Goal: Task Accomplishment & Management: Complete application form

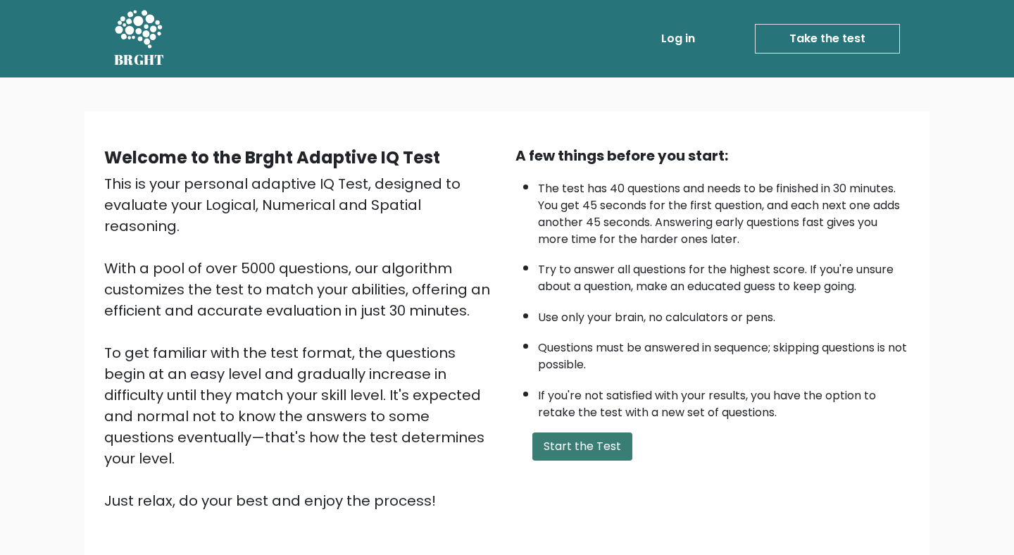
click at [589, 452] on button "Start the Test" at bounding box center [583, 446] width 100 height 28
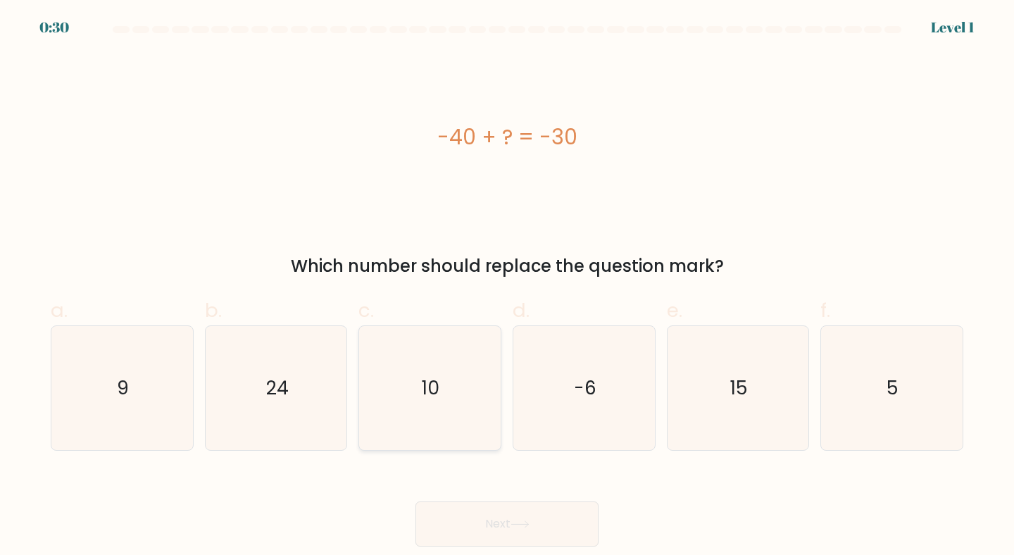
click at [447, 376] on icon "10" at bounding box center [430, 388] width 125 height 125
click at [507, 287] on input "c. 10" at bounding box center [507, 282] width 1 height 9
radio input "true"
click at [468, 517] on button "Next" at bounding box center [507, 524] width 183 height 45
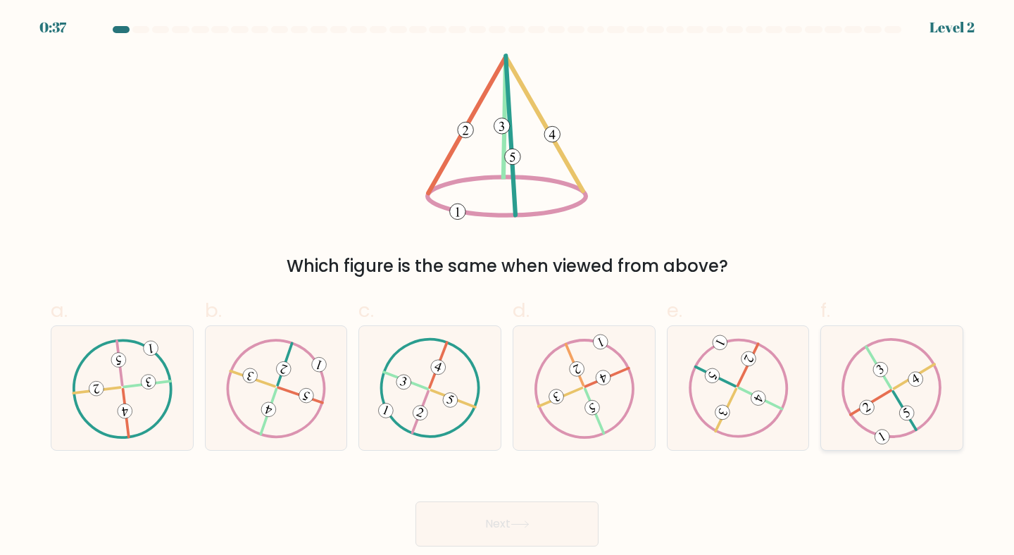
click at [886, 408] on icon at bounding box center [892, 387] width 101 height 99
click at [508, 287] on input "f." at bounding box center [507, 282] width 1 height 9
radio input "true"
click at [533, 511] on button "Next" at bounding box center [507, 524] width 183 height 45
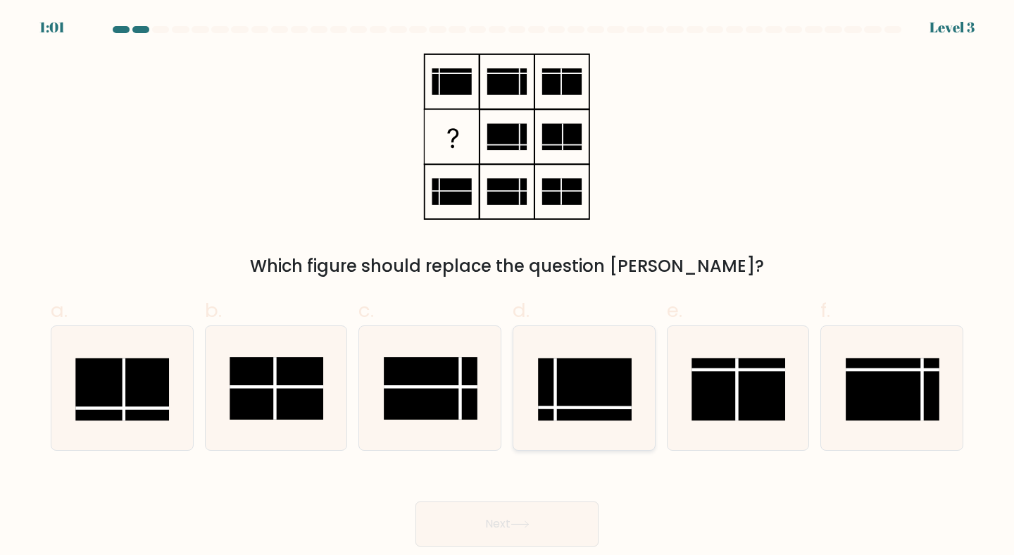
click at [576, 408] on line at bounding box center [585, 408] width 94 height 0
click at [508, 287] on input "d." at bounding box center [507, 282] width 1 height 9
radio input "true"
click at [480, 520] on button "Next" at bounding box center [507, 524] width 183 height 45
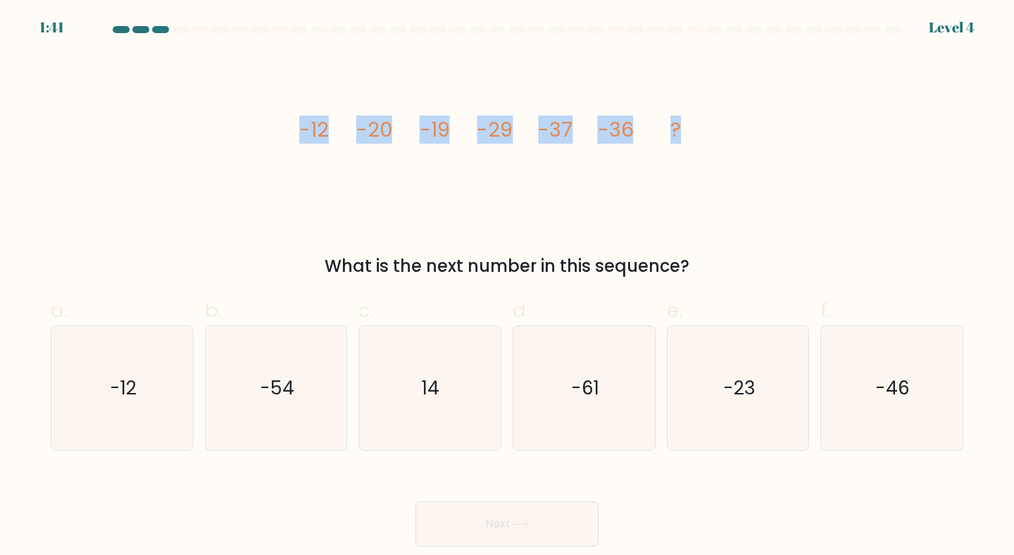
drag, startPoint x: 279, startPoint y: 119, endPoint x: 732, endPoint y: 147, distance: 453.8
click at [732, 147] on div "image/svg+xml -12 -20 -19 -29 -37 -36 ? What is the next number in this sequenc…" at bounding box center [507, 166] width 930 height 225
copy g "-12 -20 -19 -29 -37 -36 ?"
click at [882, 380] on text "-46" at bounding box center [893, 388] width 35 height 26
click at [508, 287] on input "f. -46" at bounding box center [507, 282] width 1 height 9
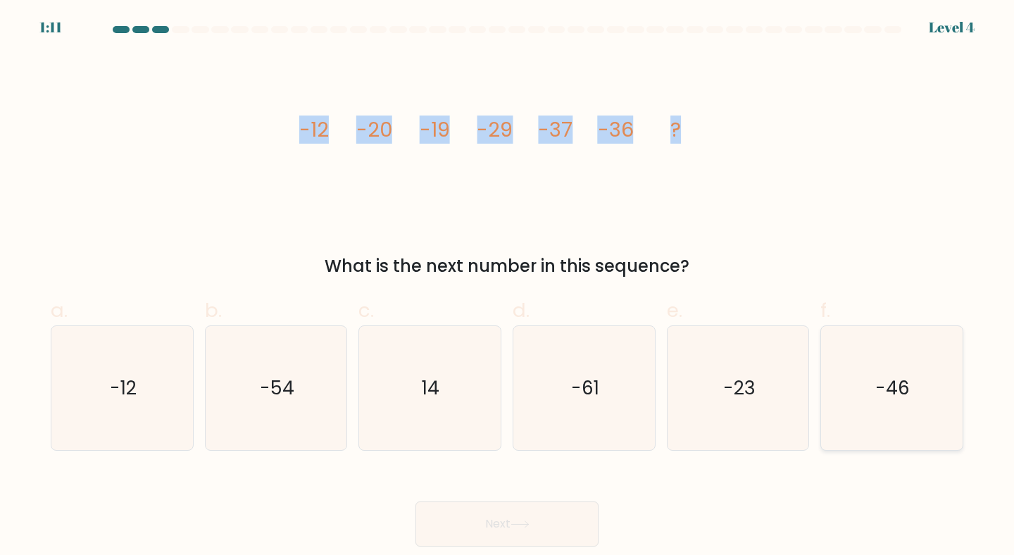
radio input "true"
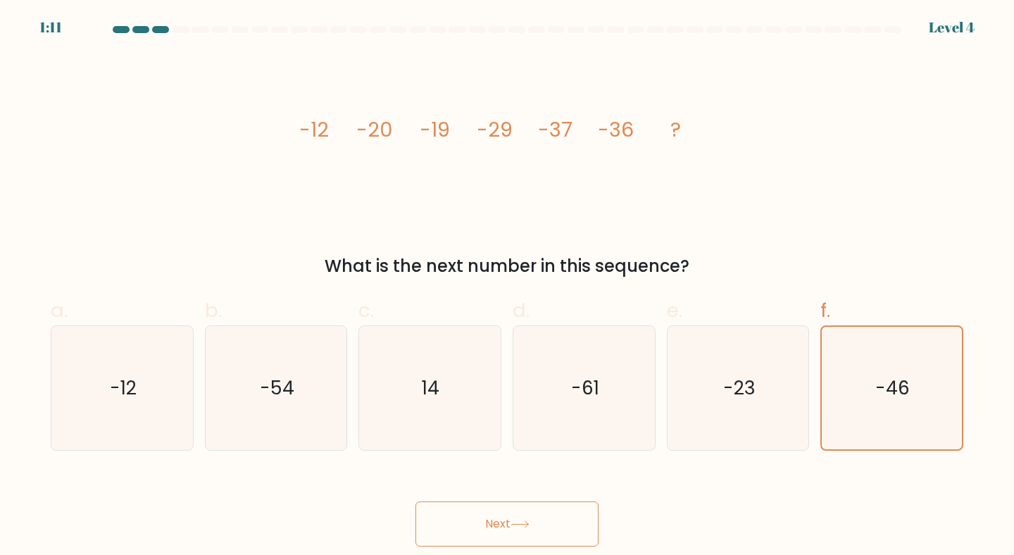
click at [510, 530] on button "Next" at bounding box center [507, 524] width 183 height 45
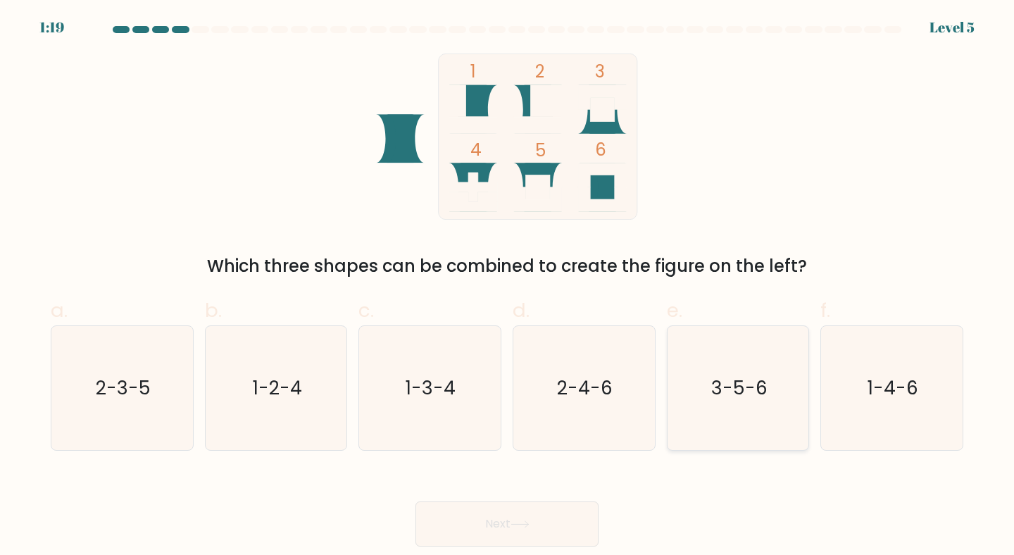
click at [764, 386] on text "3-5-6" at bounding box center [739, 388] width 56 height 26
click at [508, 287] on input "e. 3-5-6" at bounding box center [507, 282] width 1 height 9
radio input "true"
click at [493, 520] on button "Next" at bounding box center [507, 524] width 183 height 45
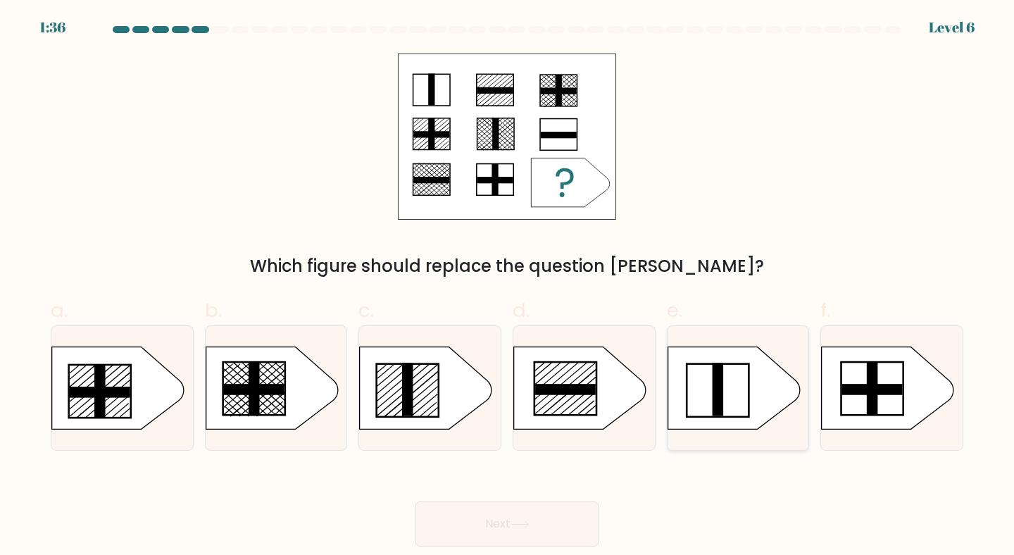
click at [730, 403] on icon at bounding box center [734, 388] width 132 height 82
click at [508, 287] on input "e." at bounding box center [507, 282] width 1 height 9
radio input "true"
click at [487, 520] on button "Next" at bounding box center [507, 524] width 183 height 45
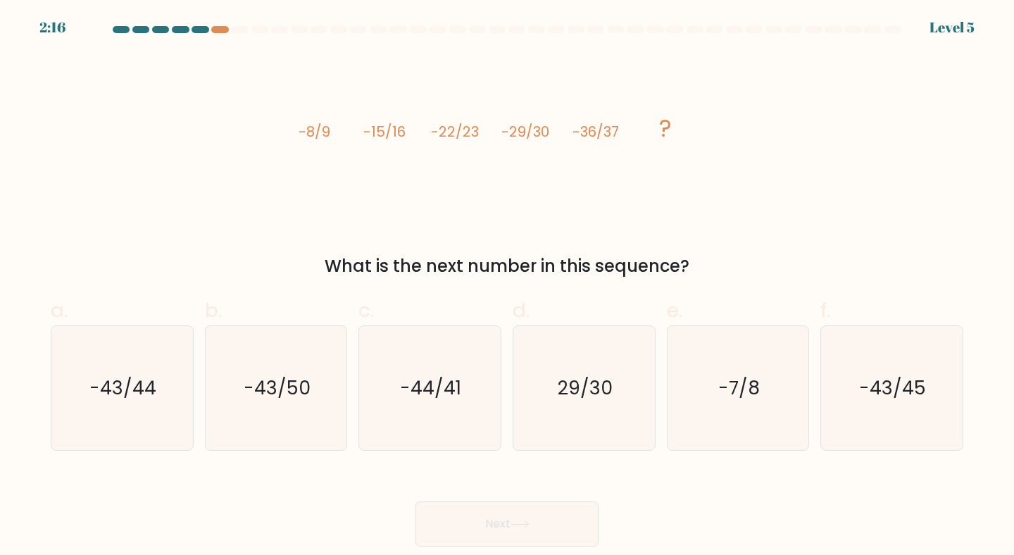
drag, startPoint x: 283, startPoint y: 118, endPoint x: 730, endPoint y: 278, distance: 474.1
click at [730, 278] on div "image/svg+xml -8/9 -15/16 -22/23 -29/30 -36/37 ? What is the next number in thi…" at bounding box center [507, 166] width 930 height 225
copy div "-8/9 -15/16 -22/23 -29/30 -36/37 ? What is the next number in this sequence?"
click at [719, 240] on div "image/svg+xml -8/9 -15/16 -22/23 -29/30 -36/37 ? What is the next number in thi…" at bounding box center [507, 166] width 930 height 225
click at [87, 407] on icon "-43/44" at bounding box center [122, 388] width 125 height 125
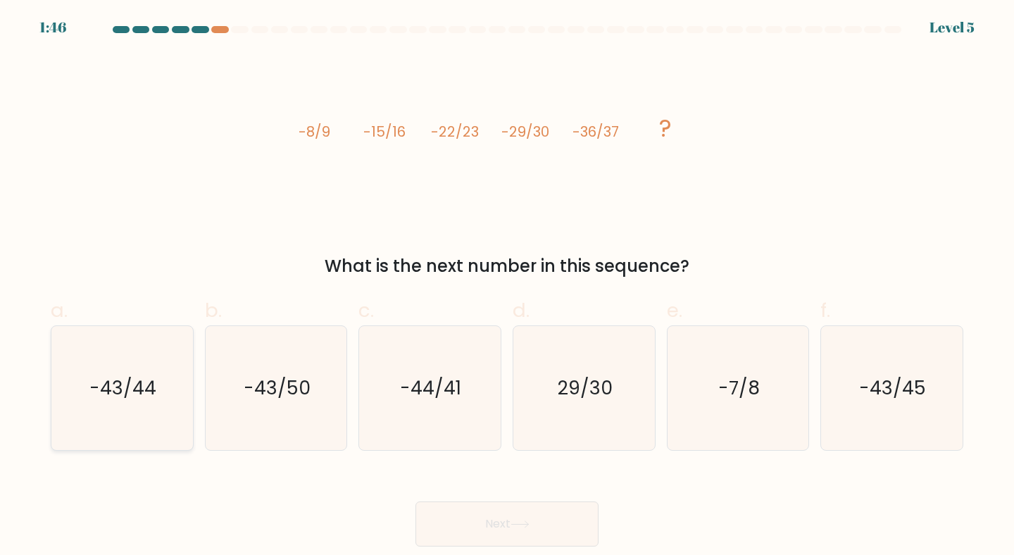
click at [507, 287] on input "a. -43/44" at bounding box center [507, 282] width 1 height 9
radio input "true"
click at [455, 504] on button "Next" at bounding box center [507, 524] width 183 height 45
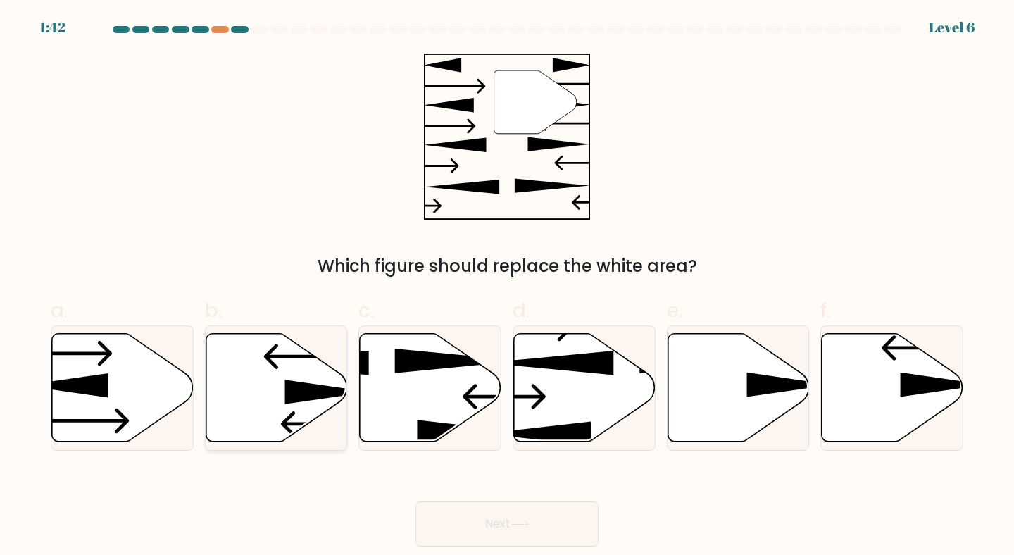
click at [288, 396] on icon at bounding box center [327, 392] width 85 height 25
click at [507, 287] on input "b." at bounding box center [507, 282] width 1 height 9
radio input "true"
click at [494, 525] on button "Next" at bounding box center [507, 524] width 183 height 45
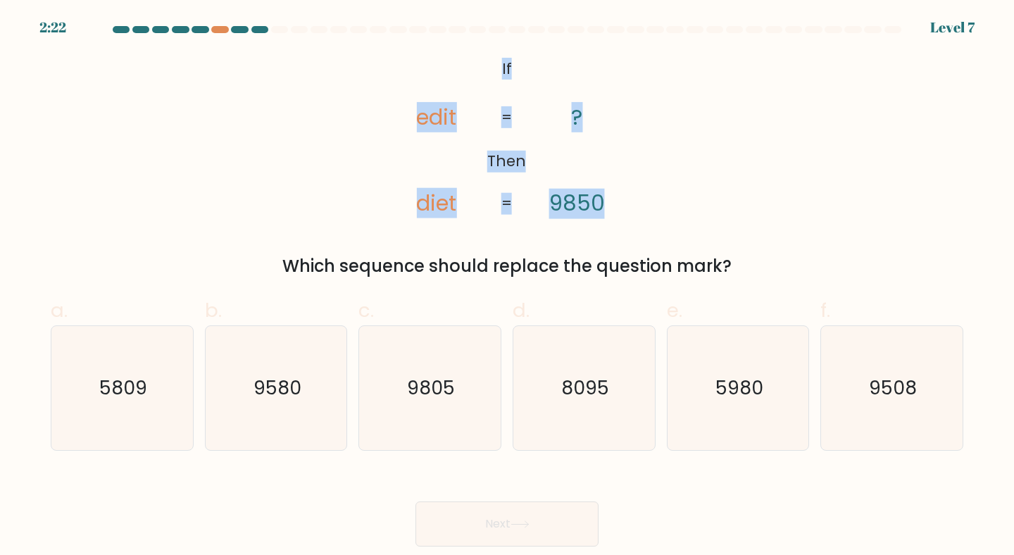
drag, startPoint x: 412, startPoint y: 46, endPoint x: 711, endPoint y: 223, distance: 346.7
click at [711, 223] on form "If ?" at bounding box center [507, 286] width 1014 height 521
copy div "If Then edit diet ? 9850 = ="
click at [692, 181] on div "@import url('https://fonts.googleapis.com/css?family=Abril+Fatface:400,100,100i…" at bounding box center [507, 166] width 930 height 225
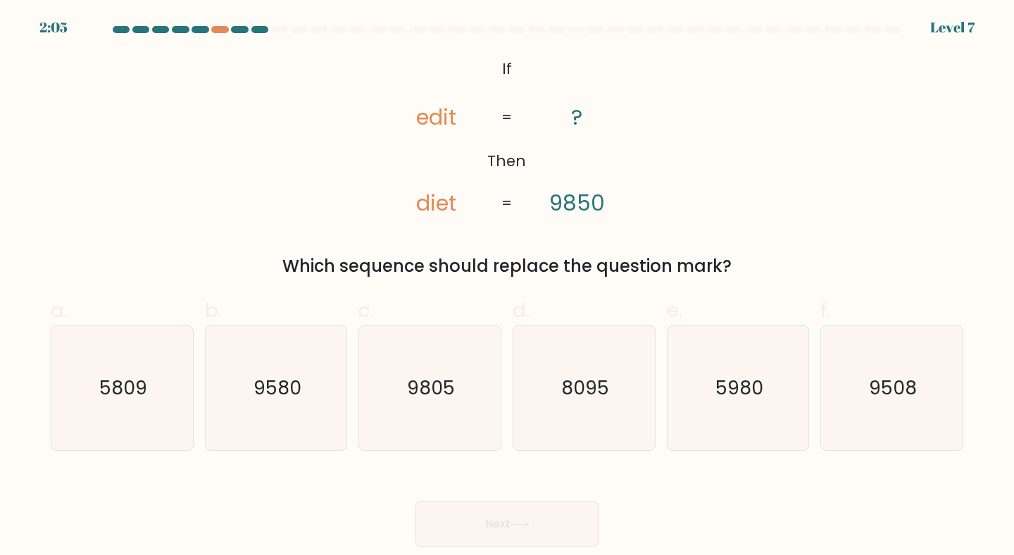
click at [506, 67] on tspan "If" at bounding box center [507, 69] width 10 height 22
copy tspan "If"
drag, startPoint x: 416, startPoint y: 116, endPoint x: 590, endPoint y: 127, distance: 175.0
click at [590, 127] on icon "@import url('https://fonts.googleapis.com/css?family=Abril+Fatface:400,100,100i…" at bounding box center [507, 137] width 270 height 166
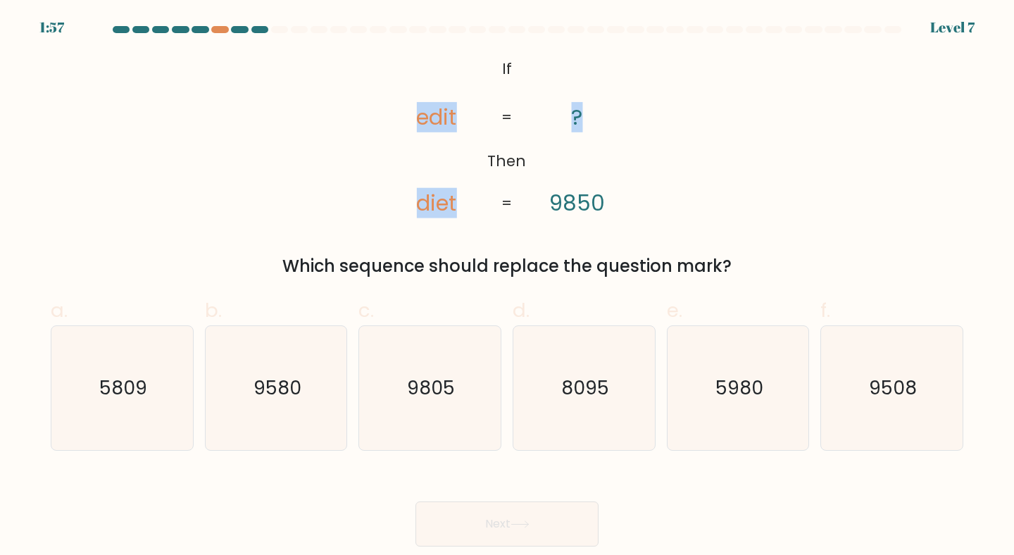
click at [437, 149] on icon "@import url('https://fonts.googleapis.com/css?family=Abril+Fatface:400,100,100i…" at bounding box center [507, 137] width 270 height 166
drag, startPoint x: 425, startPoint y: 113, endPoint x: 607, endPoint y: 201, distance: 201.9
click at [607, 201] on icon "@import url('https://fonts.googleapis.com/css?family=Abril+Fatface:400,100,100i…" at bounding box center [507, 137] width 270 height 166
copy icon "edit diet ? 9850"
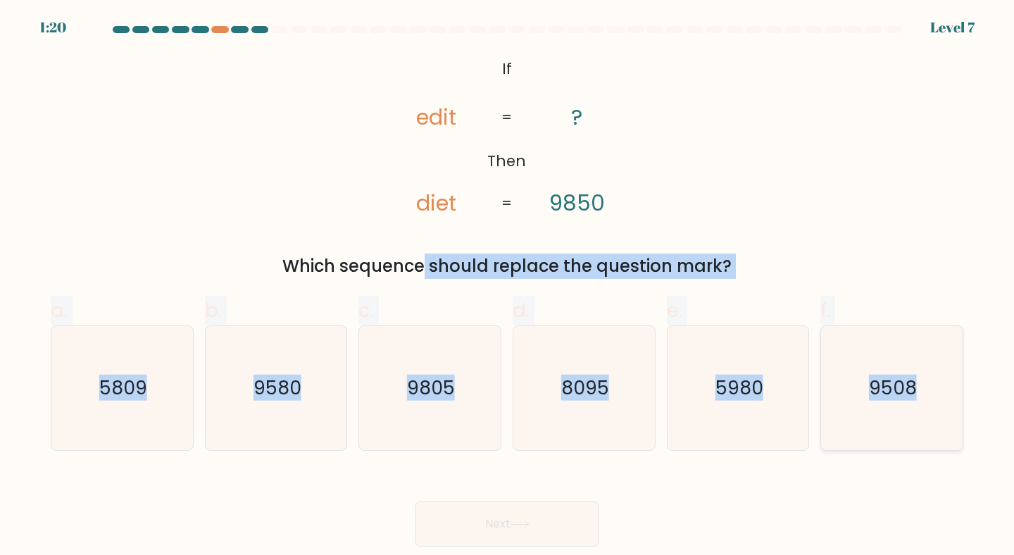
drag, startPoint x: 267, startPoint y: 265, endPoint x: 921, endPoint y: 389, distance: 666.0
click at [921, 389] on form "If ?" at bounding box center [507, 286] width 1014 height 521
copy form "Which sequence should replace the question mark? a. 5809 b. 9580 c. 9805 d. 809…"
click at [831, 169] on div "@import url('https://fonts.googleapis.com/css?family=Abril+Fatface:400,100,100i…" at bounding box center [507, 166] width 930 height 225
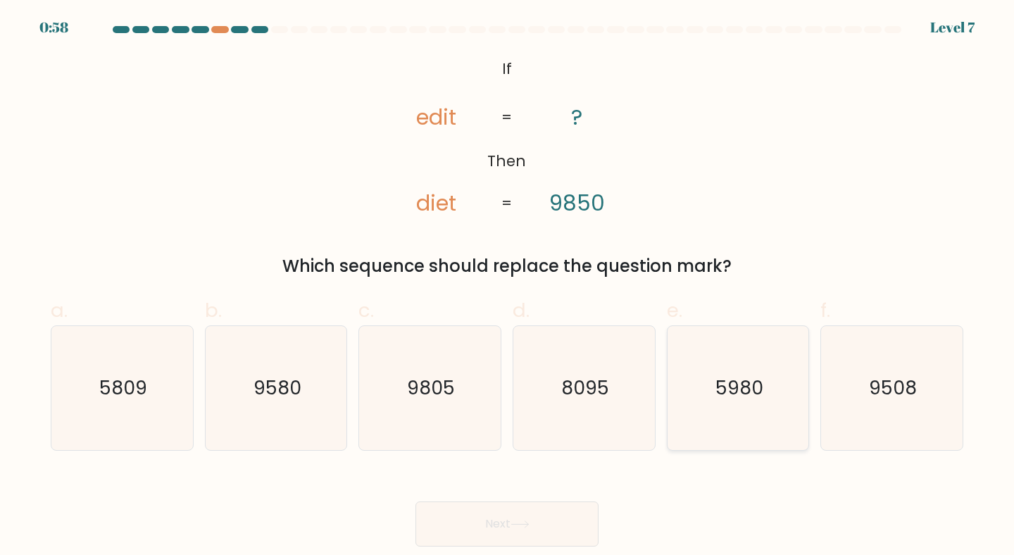
click at [740, 392] on text "5980" at bounding box center [740, 388] width 48 height 26
click at [508, 287] on input "e. 5980" at bounding box center [507, 282] width 1 height 9
radio input "true"
click at [535, 518] on button "Next" at bounding box center [507, 524] width 183 height 45
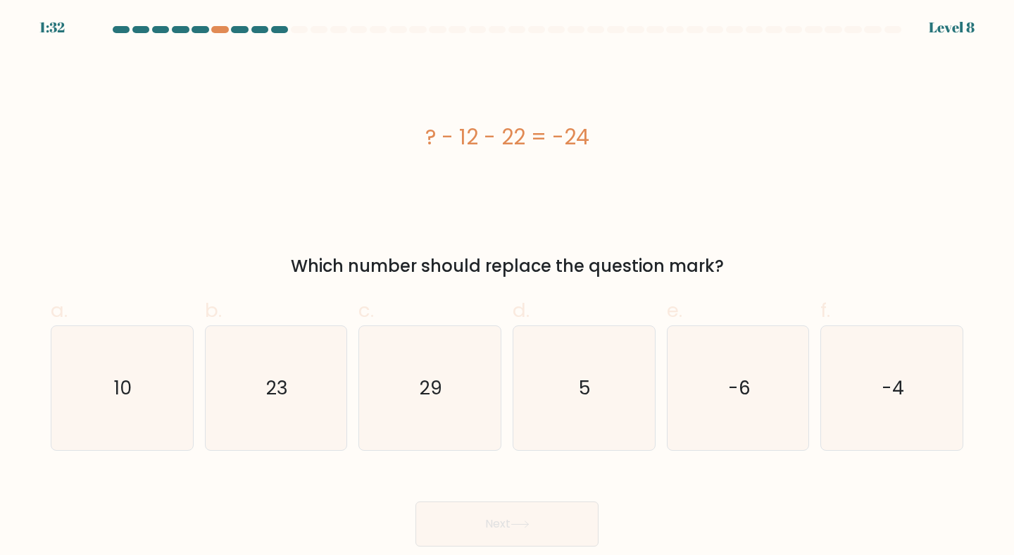
drag, startPoint x: 414, startPoint y: 130, endPoint x: 680, endPoint y: 130, distance: 266.3
click at [680, 130] on div "? - 12 - 22 = -24" at bounding box center [507, 137] width 913 height 32
copy div "? - 12 - 22 = -24"
click at [155, 377] on icon "10" at bounding box center [122, 388] width 125 height 125
click at [507, 287] on input "a. 10" at bounding box center [507, 282] width 1 height 9
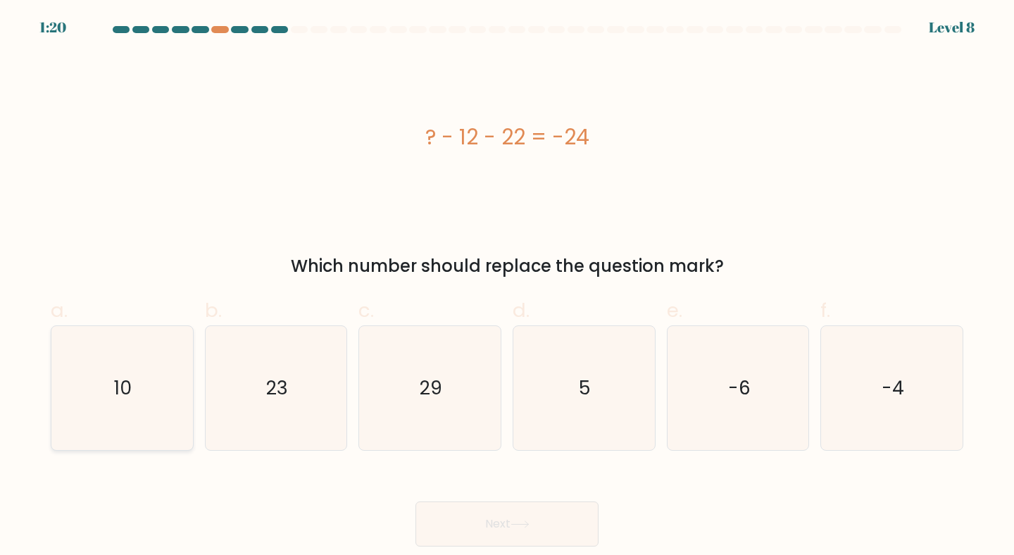
radio input "true"
click at [448, 514] on button "Next" at bounding box center [507, 524] width 183 height 45
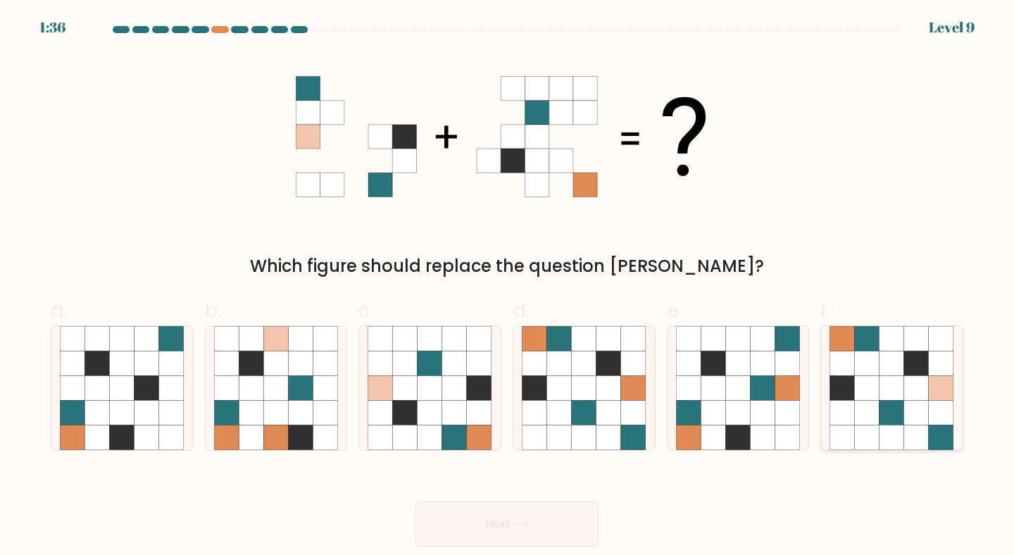
click at [859, 435] on icon at bounding box center [867, 437] width 25 height 25
click at [508, 287] on input "f." at bounding box center [507, 282] width 1 height 9
radio input "true"
click at [507, 530] on button "Next" at bounding box center [507, 524] width 183 height 45
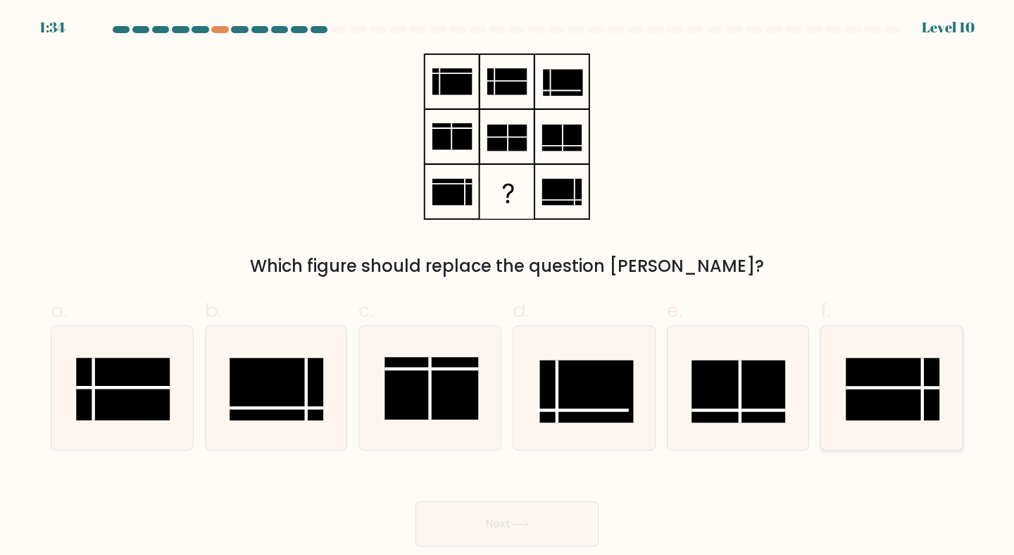
click at [886, 393] on rect at bounding box center [894, 389] width 94 height 63
click at [508, 287] on input "f." at bounding box center [507, 282] width 1 height 9
radio input "true"
click at [499, 519] on button "Next" at bounding box center [507, 524] width 183 height 45
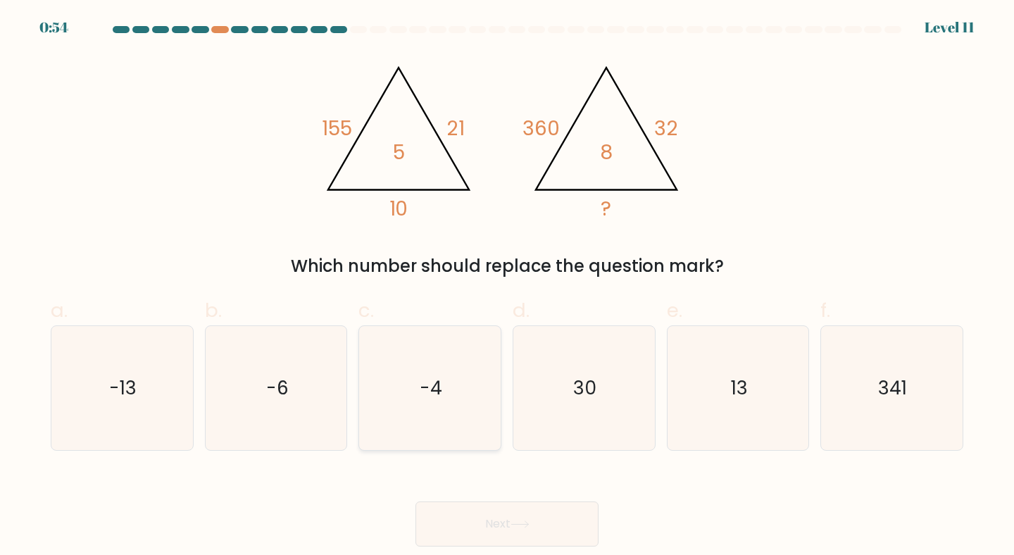
click at [426, 353] on icon "-4" at bounding box center [430, 388] width 125 height 125
click at [507, 287] on input "c. -4" at bounding box center [507, 282] width 1 height 9
radio input "true"
click at [463, 521] on button "Next" at bounding box center [507, 524] width 183 height 45
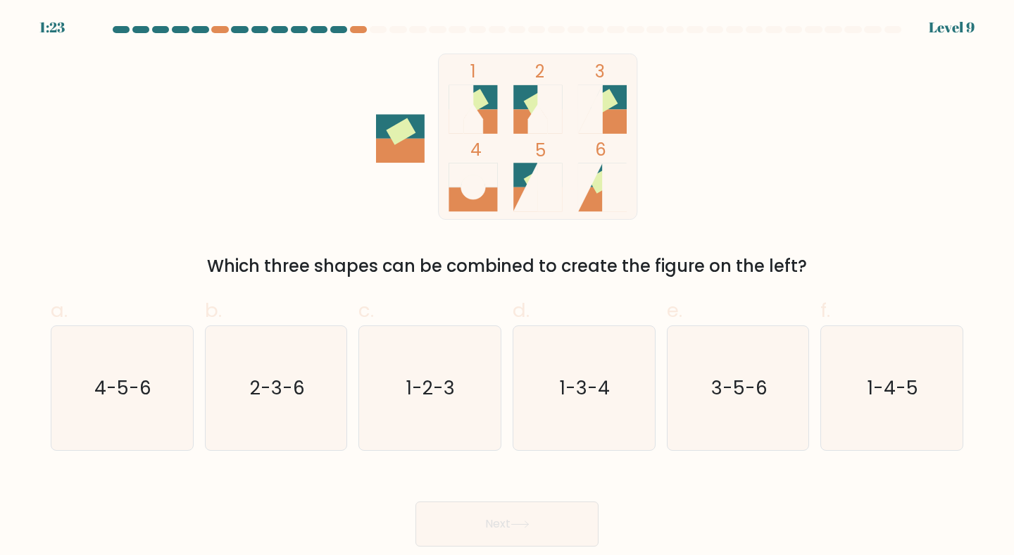
click at [607, 118] on rect at bounding box center [603, 121] width 49 height 25
click at [714, 409] on icon "3-5-6" at bounding box center [738, 388] width 125 height 125
click at [508, 287] on input "e. 3-5-6" at bounding box center [507, 282] width 1 height 9
radio input "true"
click at [509, 530] on button "Next" at bounding box center [507, 524] width 183 height 45
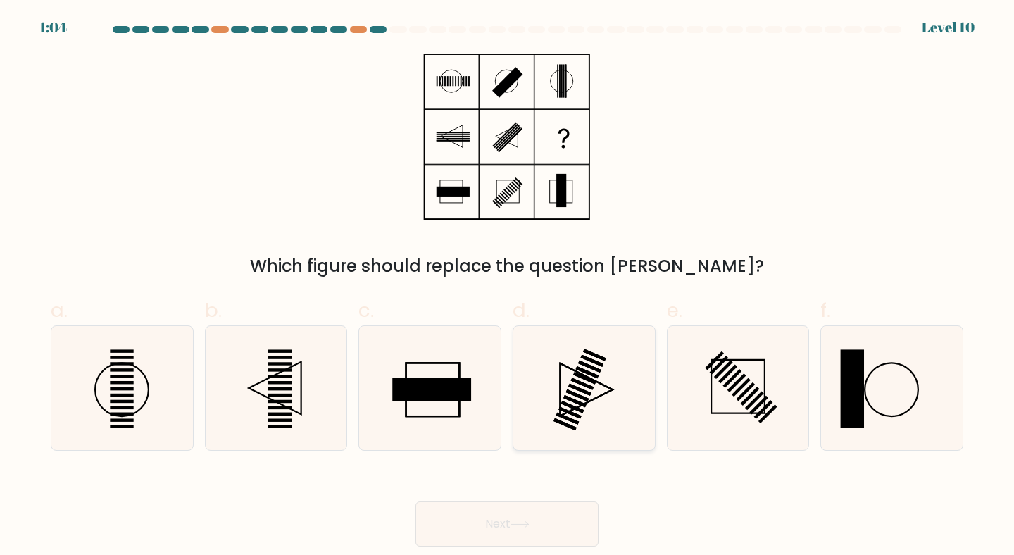
click at [560, 351] on icon at bounding box center [584, 388] width 125 height 125
click at [508, 287] on input "d." at bounding box center [507, 282] width 1 height 9
radio input "true"
click at [517, 510] on button "Next" at bounding box center [507, 524] width 183 height 45
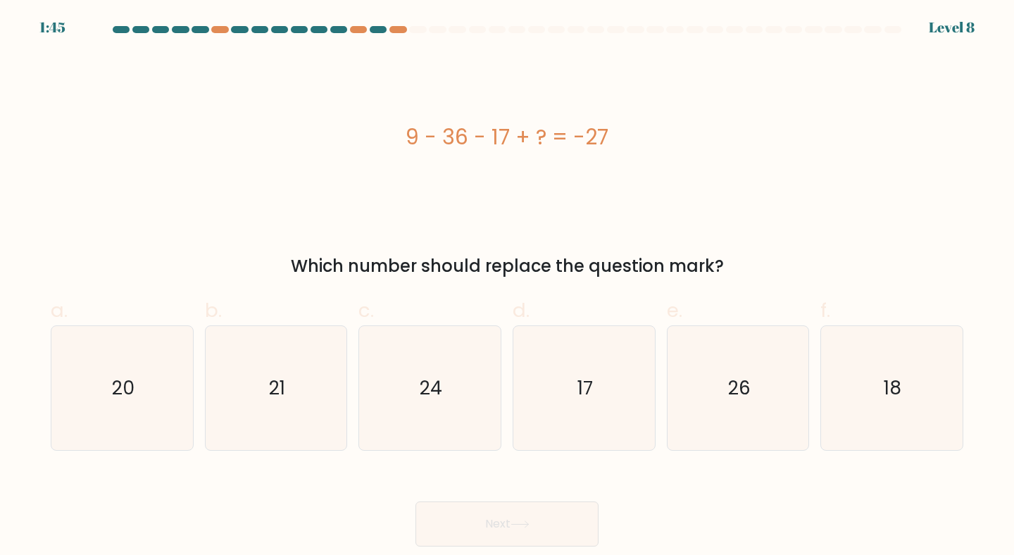
drag, startPoint x: 402, startPoint y: 136, endPoint x: 690, endPoint y: 136, distance: 288.1
click at [690, 136] on div "9 - 36 - 17 + ? = -27" at bounding box center [507, 137] width 913 height 32
copy div "9 - 36 - 17 + ? = -27"
click at [601, 366] on icon "17" at bounding box center [584, 388] width 125 height 125
click at [508, 287] on input "d. 17" at bounding box center [507, 282] width 1 height 9
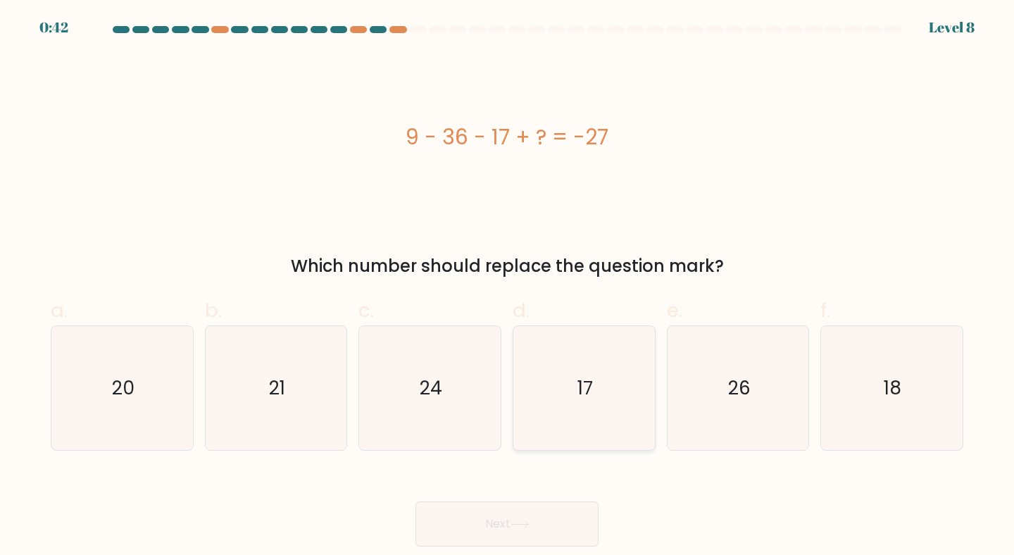
radio input "true"
click at [497, 518] on button "Next" at bounding box center [507, 524] width 183 height 45
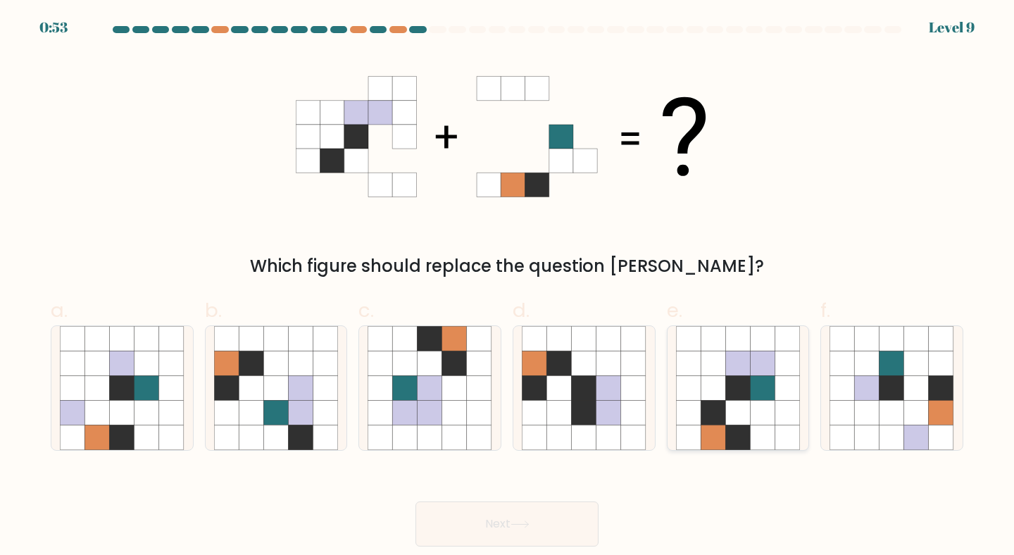
click at [727, 404] on icon at bounding box center [738, 413] width 25 height 25
click at [508, 287] on input "e." at bounding box center [507, 282] width 1 height 9
radio input "true"
click at [517, 524] on icon at bounding box center [520, 525] width 19 height 8
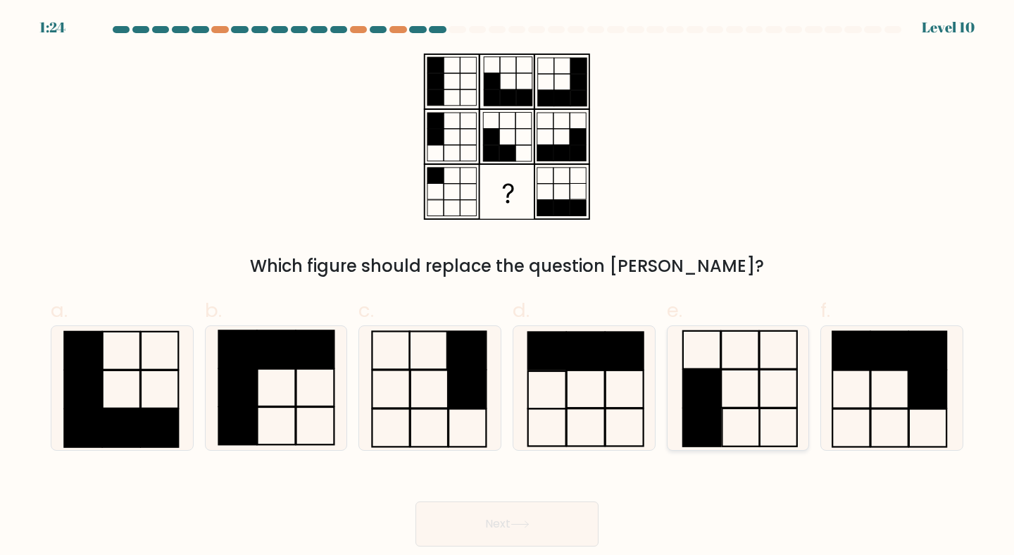
click at [738, 415] on icon at bounding box center [738, 388] width 125 height 125
click at [508, 287] on input "e." at bounding box center [507, 282] width 1 height 9
radio input "true"
click at [537, 513] on button "Next" at bounding box center [507, 524] width 183 height 45
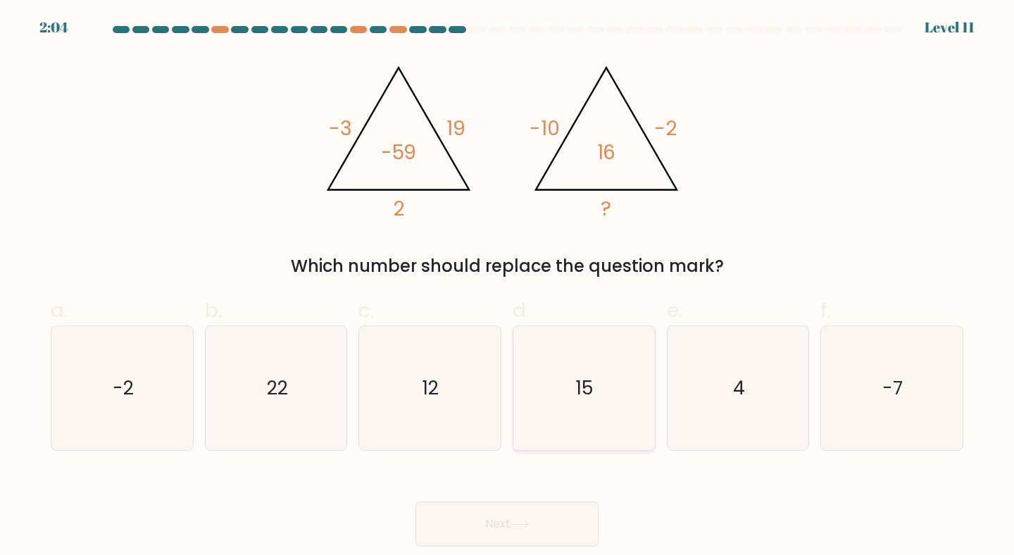
click at [546, 359] on icon "15" at bounding box center [584, 388] width 125 height 125
click at [508, 287] on input "d. 15" at bounding box center [507, 282] width 1 height 9
radio input "true"
click at [598, 361] on icon "15" at bounding box center [584, 388] width 123 height 123
click at [508, 287] on input "d. 15" at bounding box center [507, 282] width 1 height 9
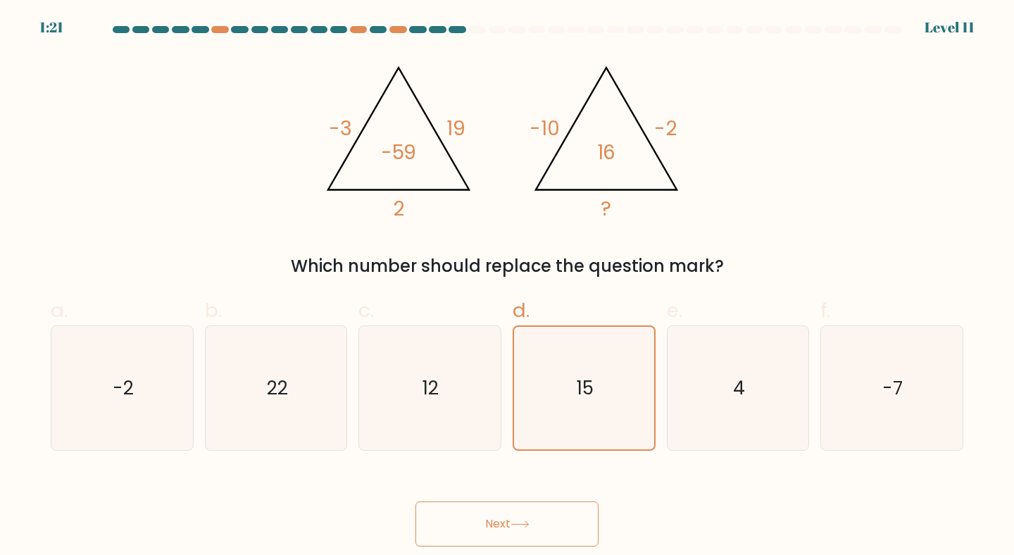
click at [489, 511] on button "Next" at bounding box center [507, 524] width 183 height 45
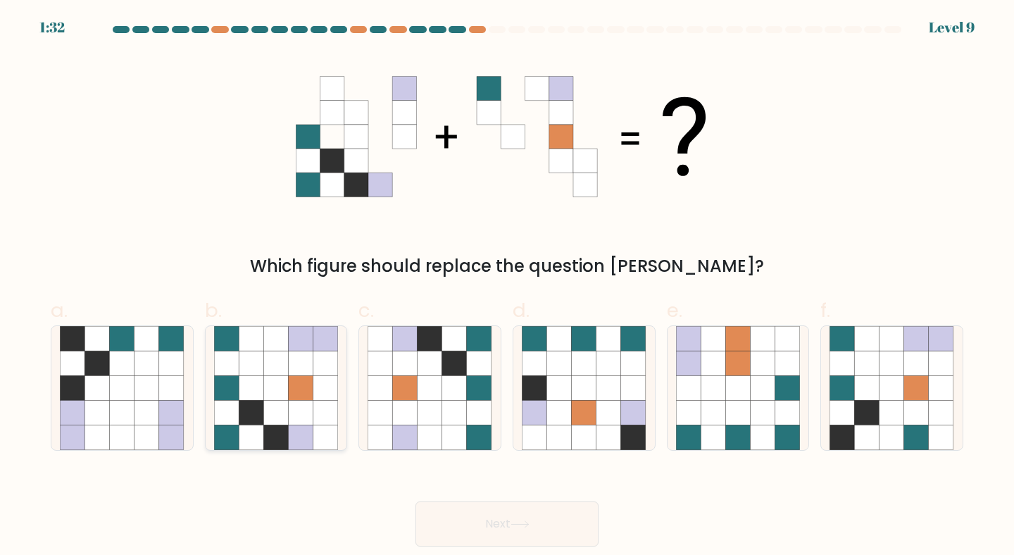
click at [306, 385] on icon at bounding box center [301, 387] width 25 height 25
click at [507, 287] on input "b." at bounding box center [507, 282] width 1 height 9
radio input "true"
click at [491, 531] on button "Next" at bounding box center [507, 524] width 183 height 45
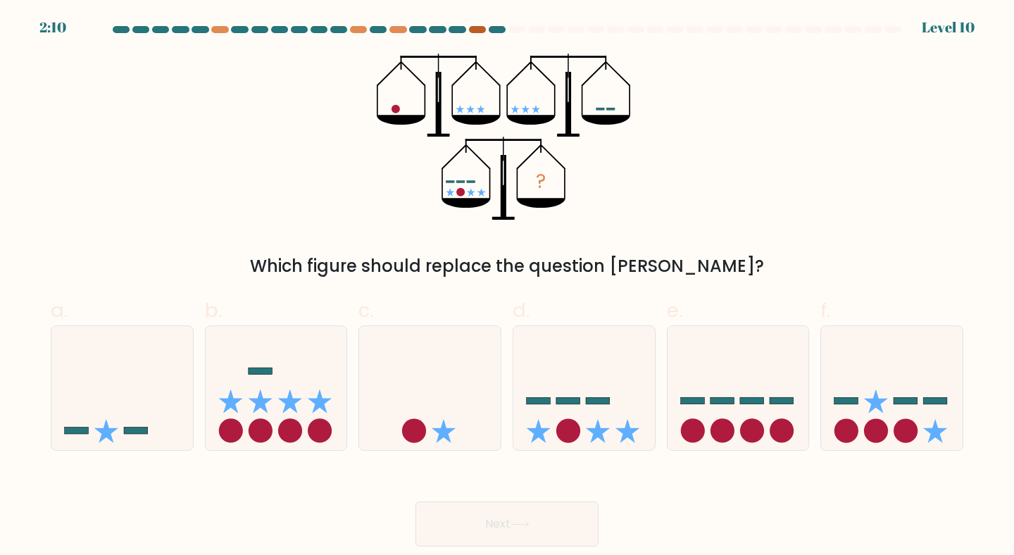
click at [477, 30] on div at bounding box center [477, 29] width 17 height 7
click at [880, 402] on icon at bounding box center [876, 402] width 24 height 24
click at [508, 287] on input "f." at bounding box center [507, 282] width 1 height 9
radio input "true"
click at [607, 411] on icon at bounding box center [585, 388] width 142 height 117
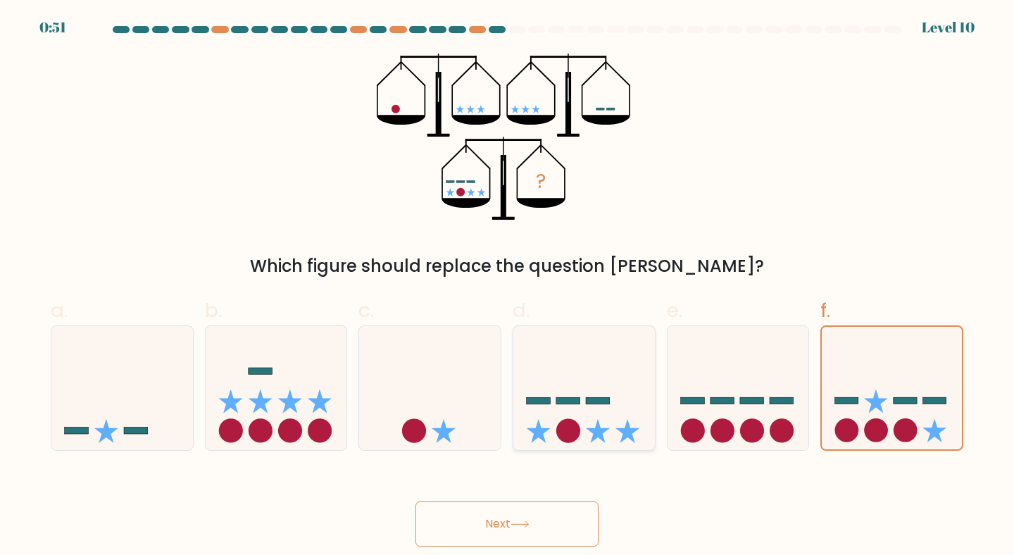
click at [508, 287] on input "d." at bounding box center [507, 282] width 1 height 9
radio input "true"
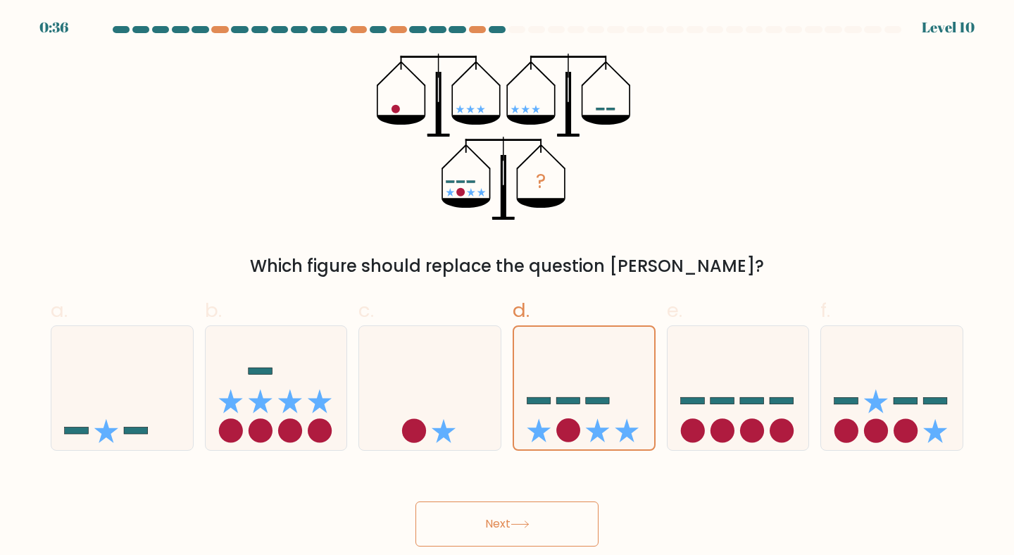
click at [511, 523] on button "Next" at bounding box center [507, 524] width 183 height 45
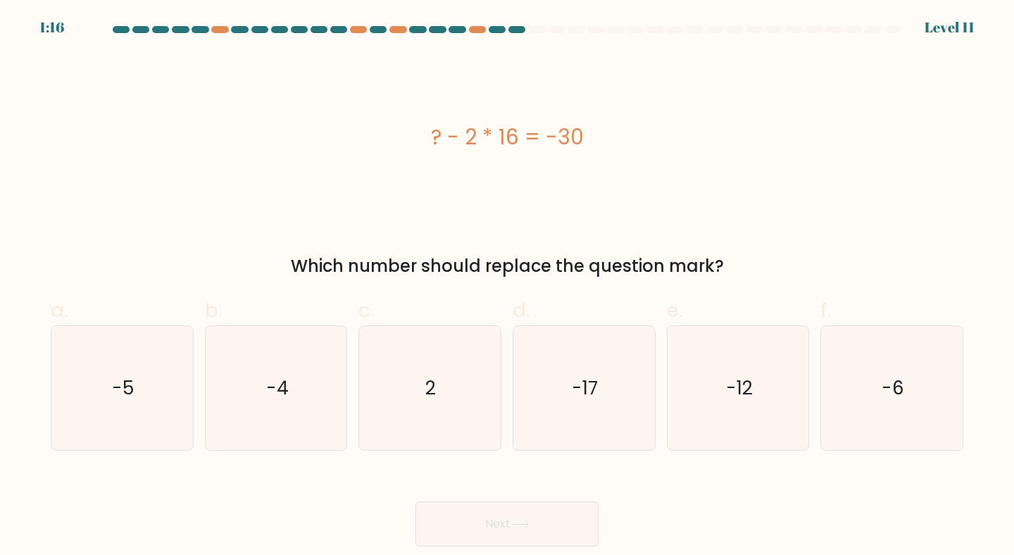
drag, startPoint x: 585, startPoint y: 137, endPoint x: 402, endPoint y: 133, distance: 182.5
click at [402, 133] on div "? - 2 * 16 = -30" at bounding box center [507, 137] width 913 height 32
copy div "? - 2 * 16 = -30"
click at [392, 387] on icon "2" at bounding box center [430, 388] width 125 height 125
click at [507, 287] on input "c. 2" at bounding box center [507, 282] width 1 height 9
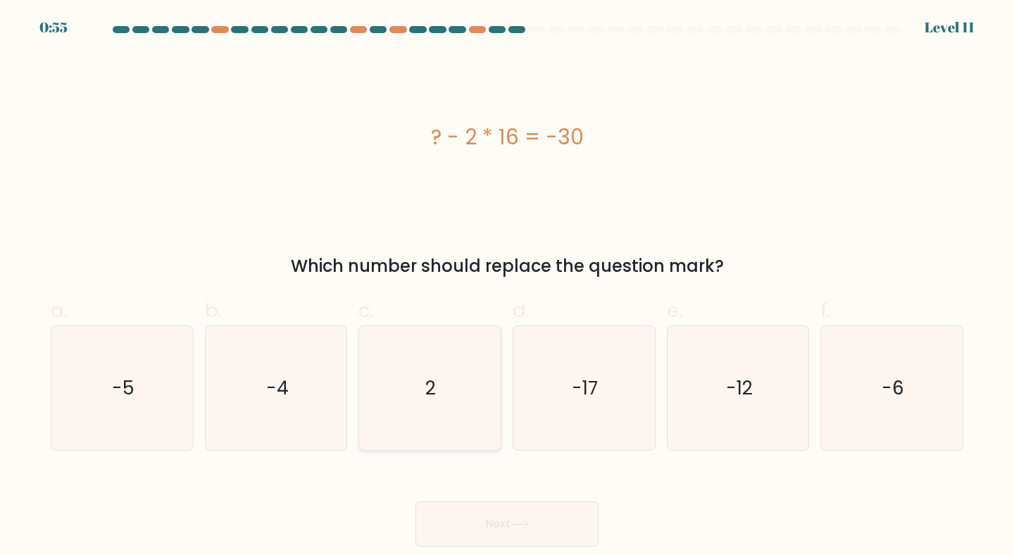
radio input "true"
click at [494, 521] on button "Next" at bounding box center [507, 524] width 183 height 45
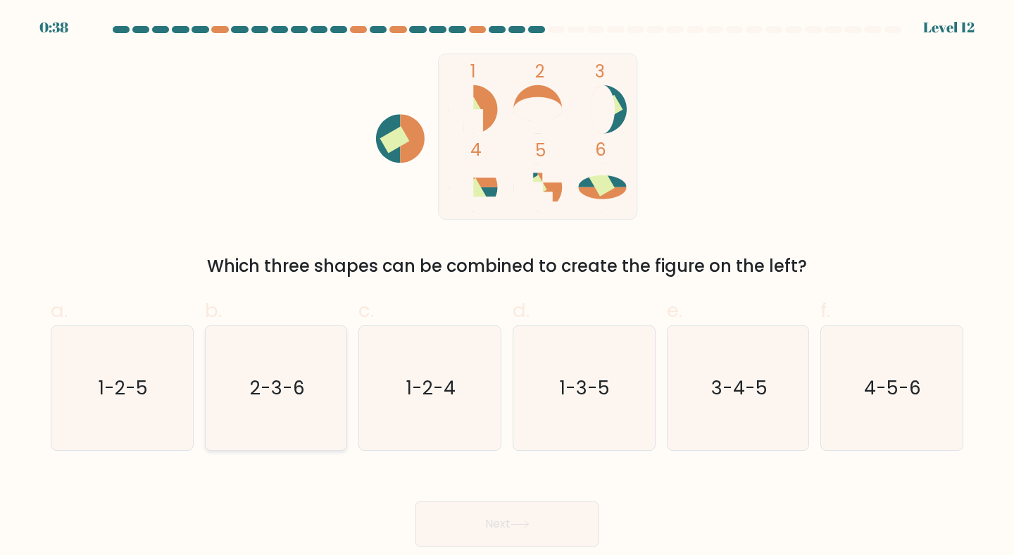
click at [267, 349] on icon "2-3-6" at bounding box center [276, 388] width 125 height 125
click at [507, 287] on input "b. 2-3-6" at bounding box center [507, 282] width 1 height 9
radio input "true"
click at [498, 528] on button "Next" at bounding box center [507, 524] width 183 height 45
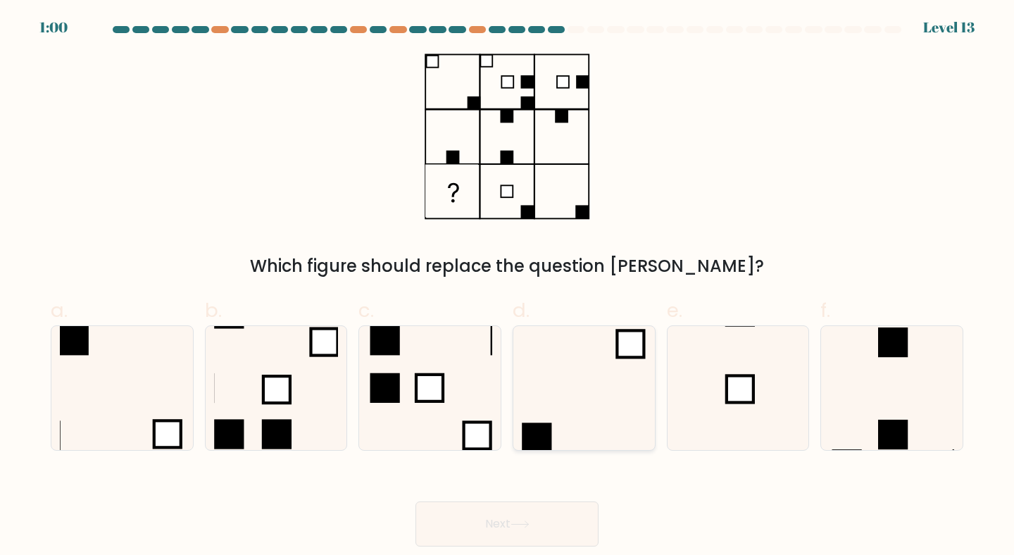
click at [614, 366] on icon at bounding box center [584, 388] width 125 height 125
click at [508, 287] on input "d." at bounding box center [507, 282] width 1 height 9
radio input "true"
click at [530, 518] on button "Next" at bounding box center [507, 524] width 183 height 45
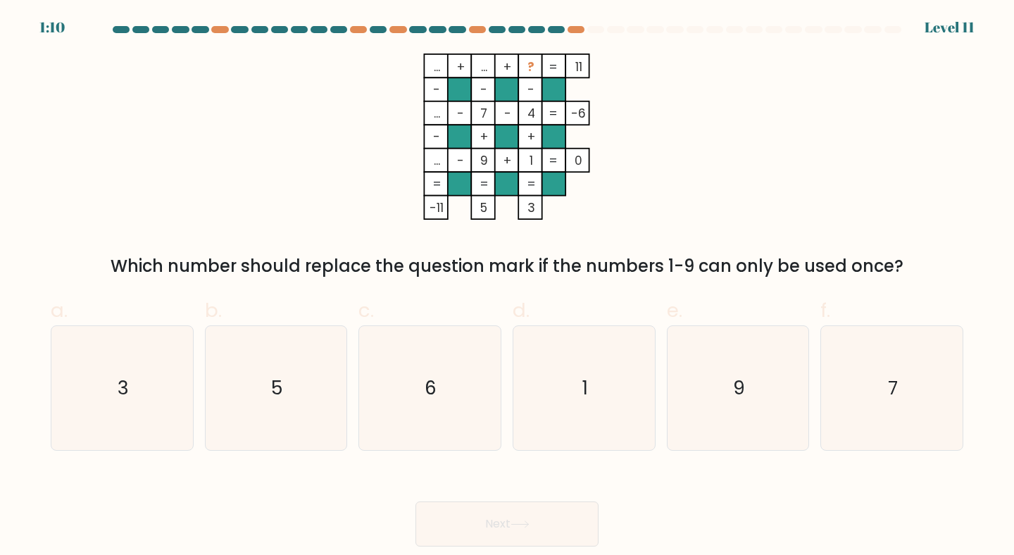
click at [483, 64] on tspan "..." at bounding box center [484, 66] width 6 height 17
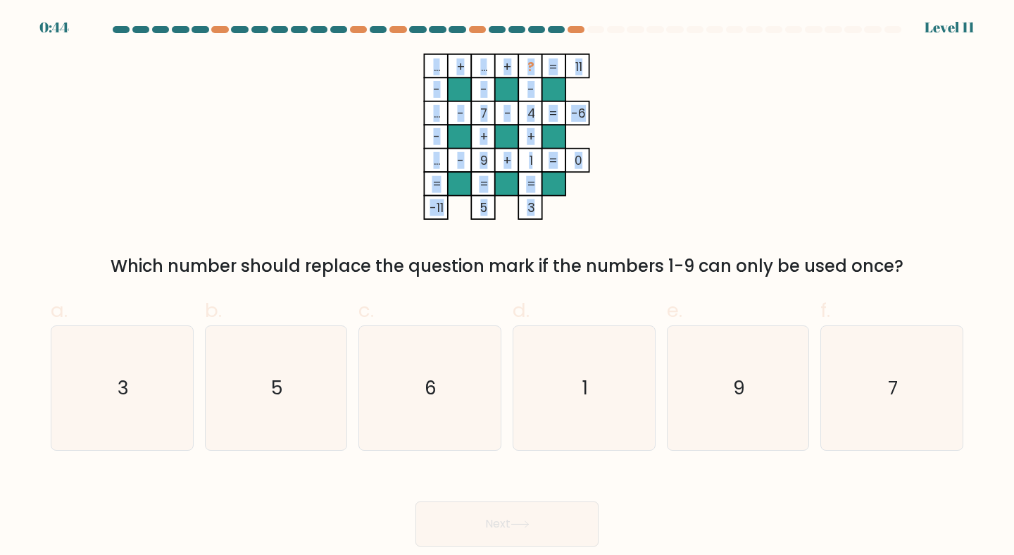
drag, startPoint x: 404, startPoint y: 46, endPoint x: 615, endPoint y: 250, distance: 293.4
click at [615, 250] on form at bounding box center [507, 286] width 1014 height 521
click at [469, 367] on icon "6" at bounding box center [430, 388] width 125 height 125
click at [507, 287] on input "c. 6" at bounding box center [507, 282] width 1 height 9
radio input "true"
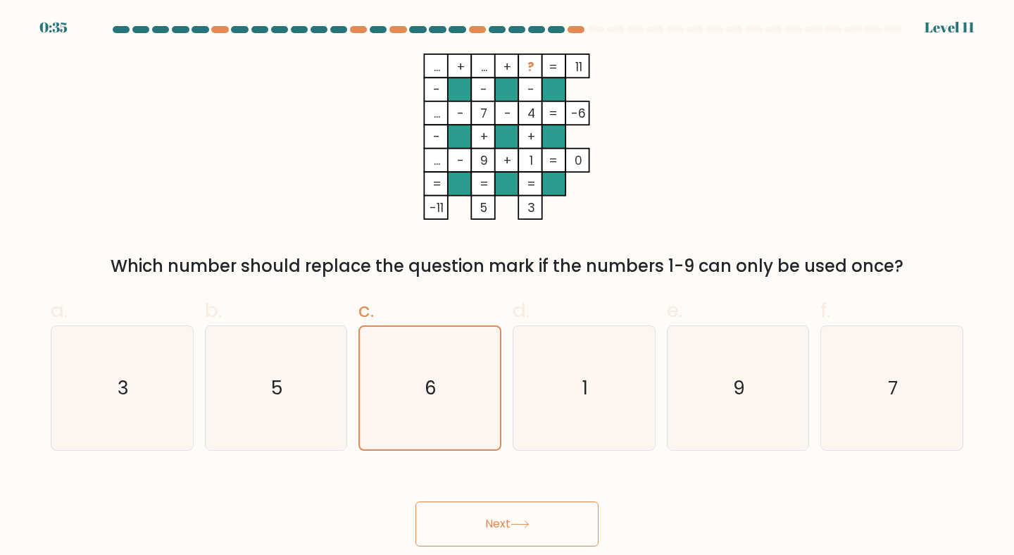
click at [480, 508] on button "Next" at bounding box center [507, 524] width 183 height 45
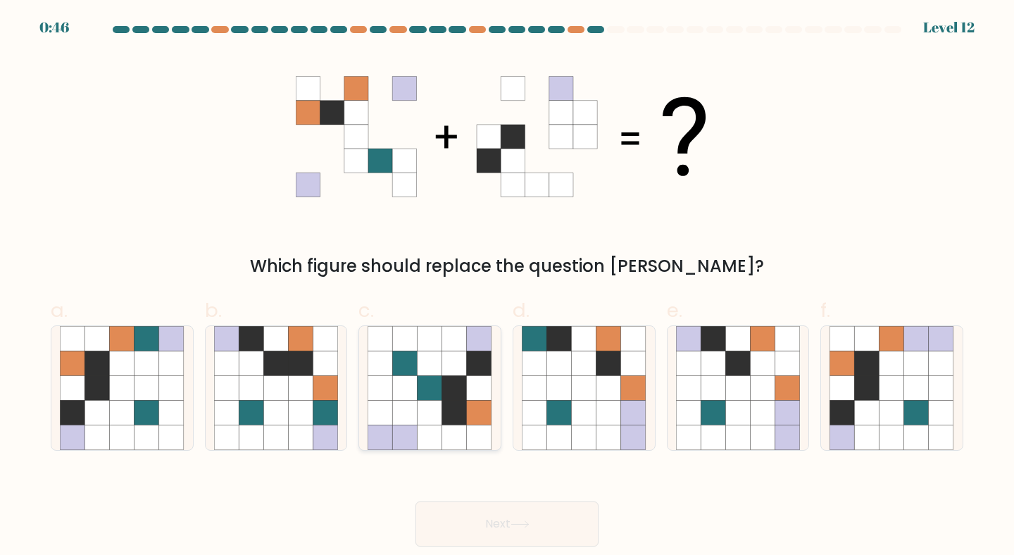
click at [445, 385] on icon at bounding box center [454, 387] width 25 height 25
click at [507, 287] on input "c." at bounding box center [507, 282] width 1 height 9
radio input "true"
click at [494, 526] on button "Next" at bounding box center [507, 524] width 183 height 45
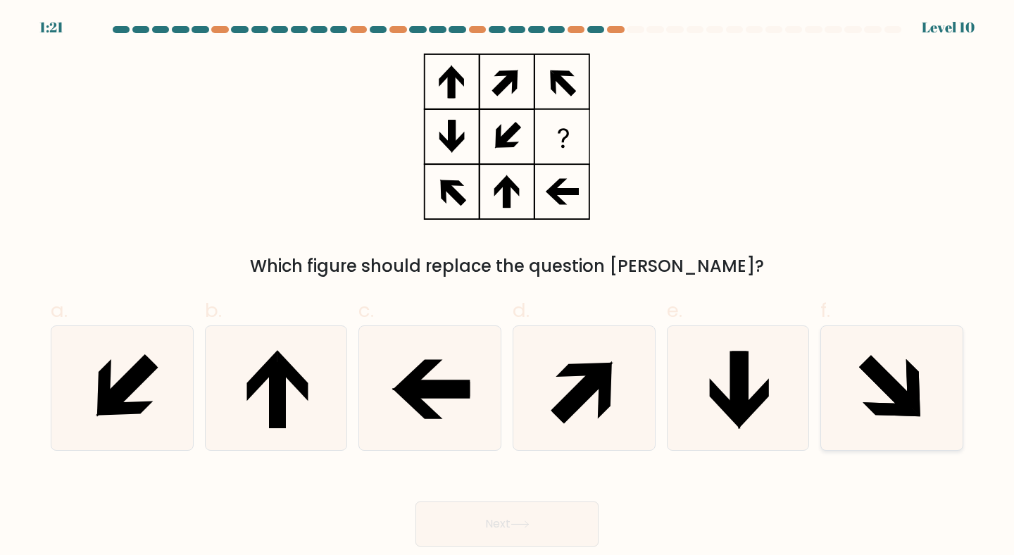
click at [891, 368] on icon at bounding box center [892, 388] width 125 height 125
click at [508, 287] on input "f." at bounding box center [507, 282] width 1 height 9
radio input "true"
click at [539, 525] on button "Next" at bounding box center [507, 524] width 183 height 45
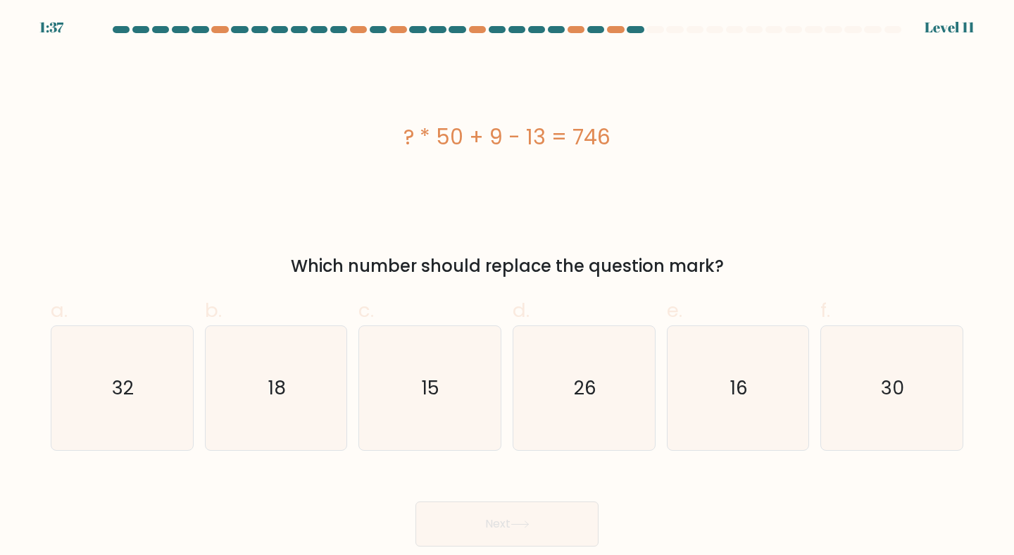
drag, startPoint x: 626, startPoint y: 135, endPoint x: 393, endPoint y: 127, distance: 232.6
click at [393, 127] on div "? * 50 + 9 - 13 = 746" at bounding box center [507, 137] width 913 height 32
click at [562, 361] on icon "26" at bounding box center [584, 388] width 125 height 125
click at [508, 287] on input "d. 26" at bounding box center [507, 282] width 1 height 9
radio input "true"
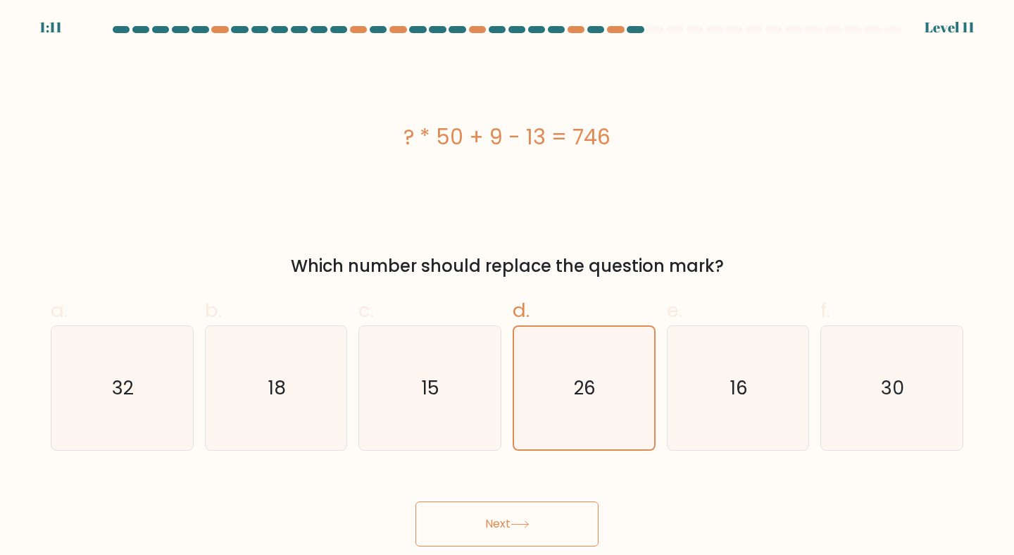
click at [509, 517] on button "Next" at bounding box center [507, 524] width 183 height 45
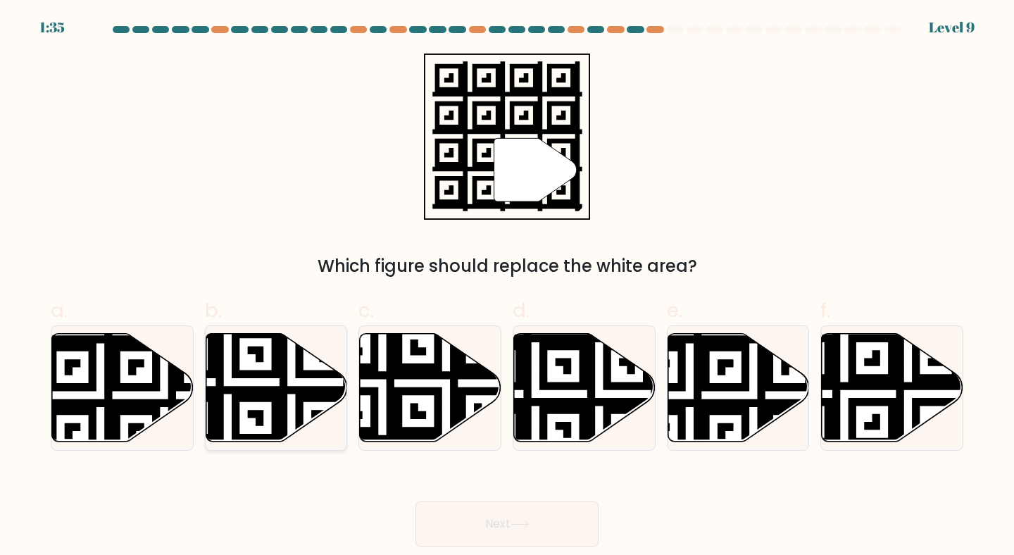
click at [323, 406] on icon at bounding box center [277, 387] width 142 height 108
click at [507, 287] on input "b." at bounding box center [507, 282] width 1 height 9
radio input "true"
click at [871, 402] on icon at bounding box center [844, 329] width 256 height 256
click at [508, 287] on input "f." at bounding box center [507, 282] width 1 height 9
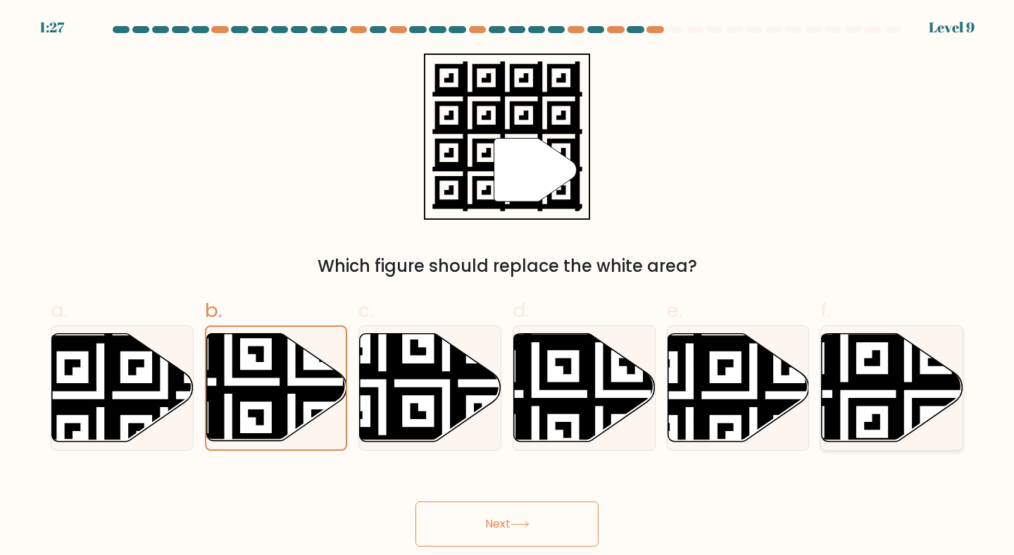
radio input "true"
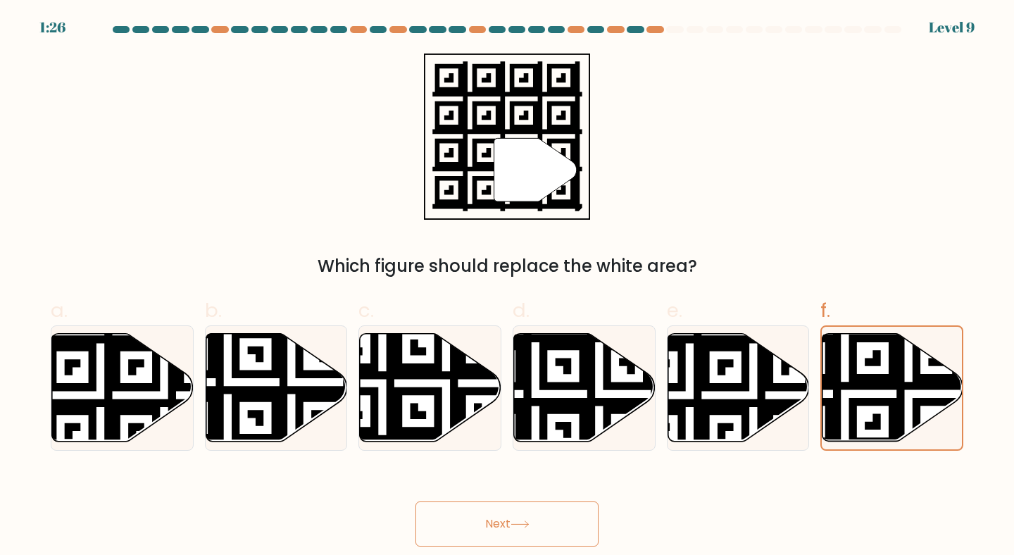
click at [585, 527] on button "Next" at bounding box center [507, 524] width 183 height 45
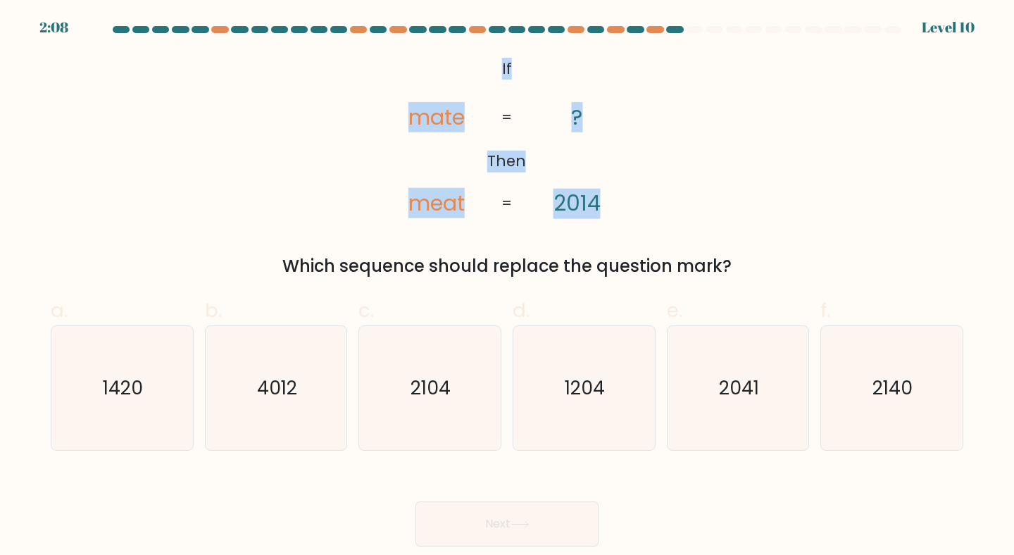
drag, startPoint x: 490, startPoint y: 68, endPoint x: 666, endPoint y: 206, distance: 223.2
click at [666, 206] on div "@import url('https://fonts.googleapis.com/css?family=Abril+Fatface:400,100,100i…" at bounding box center [507, 166] width 930 height 225
click at [907, 401] on icon "2140" at bounding box center [892, 388] width 125 height 125
click at [508, 287] on input "f. 2140" at bounding box center [507, 282] width 1 height 9
radio input "true"
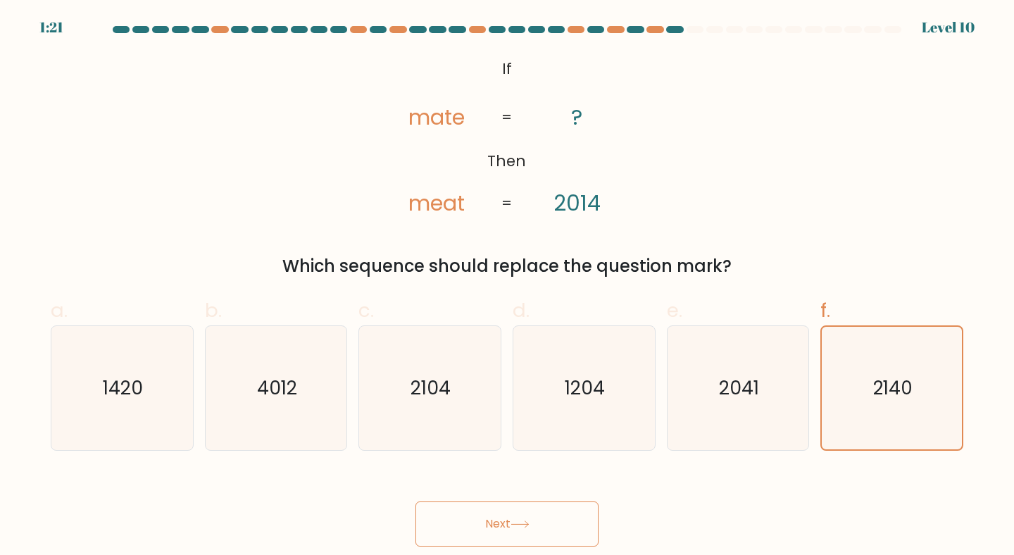
click at [501, 540] on button "Next" at bounding box center [507, 524] width 183 height 45
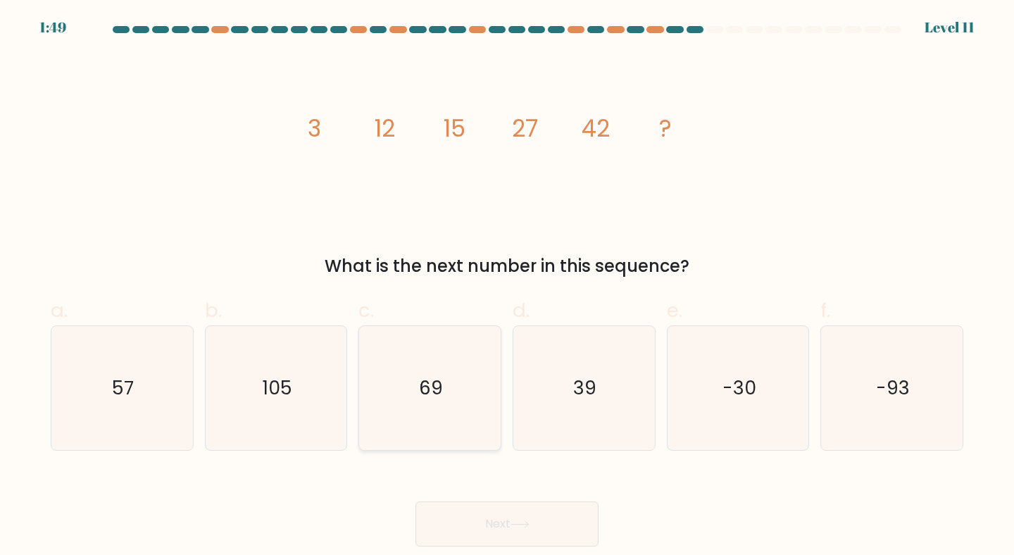
click at [428, 397] on text "69" at bounding box center [431, 388] width 24 height 26
click at [507, 287] on input "c. 69" at bounding box center [507, 282] width 1 height 9
radio input "true"
click at [453, 521] on button "Next" at bounding box center [507, 524] width 183 height 45
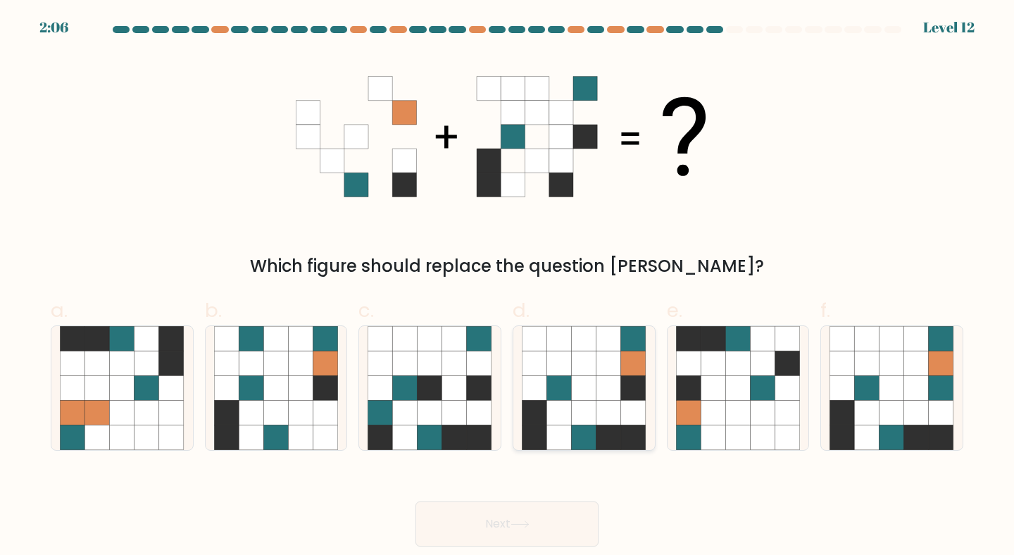
click at [606, 406] on icon at bounding box center [609, 413] width 25 height 25
click at [508, 287] on input "d." at bounding box center [507, 282] width 1 height 9
radio input "true"
click at [814, 409] on div "e." at bounding box center [738, 373] width 154 height 155
click at [754, 398] on icon at bounding box center [763, 387] width 25 height 25
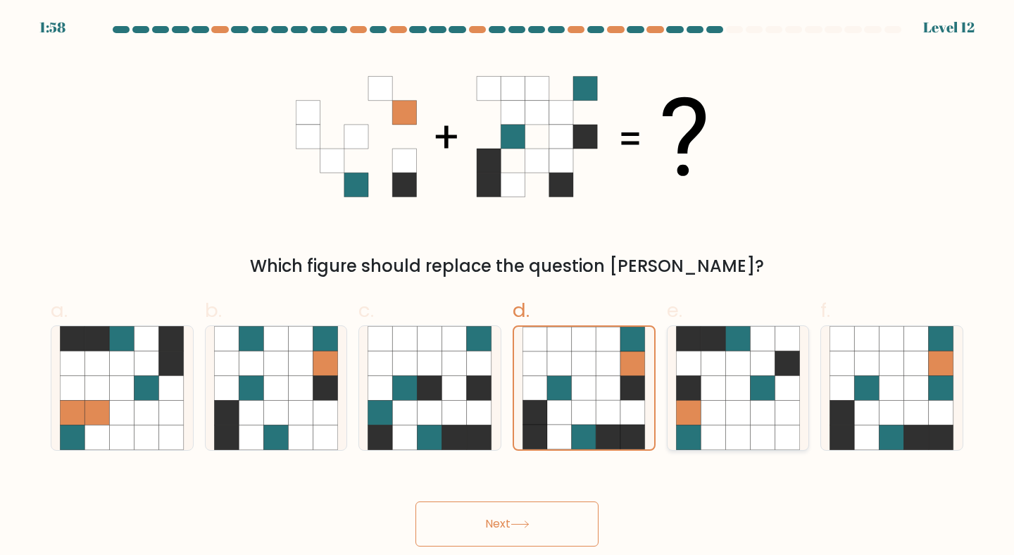
click at [508, 287] on input "e." at bounding box center [507, 282] width 1 height 9
radio input "true"
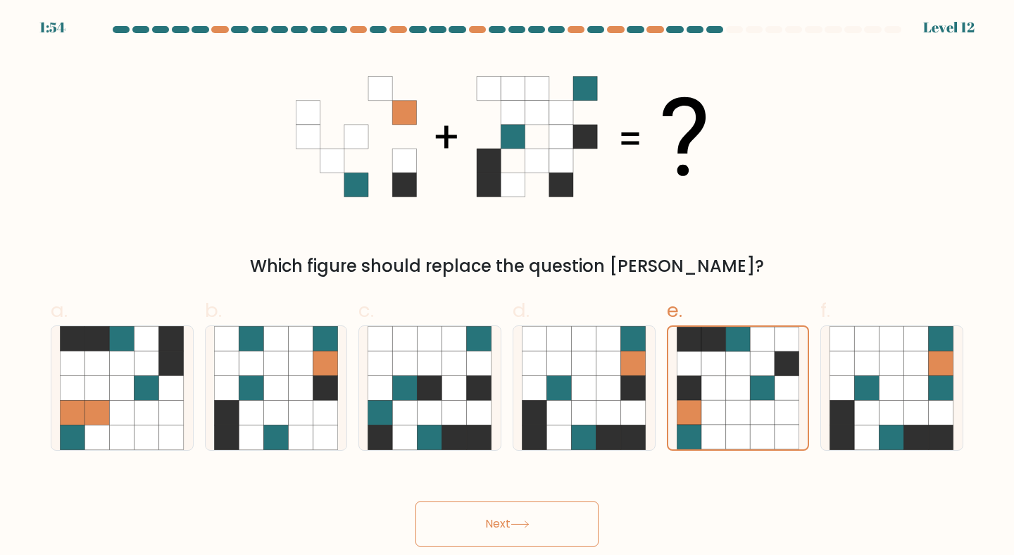
click at [542, 535] on button "Next" at bounding box center [507, 524] width 183 height 45
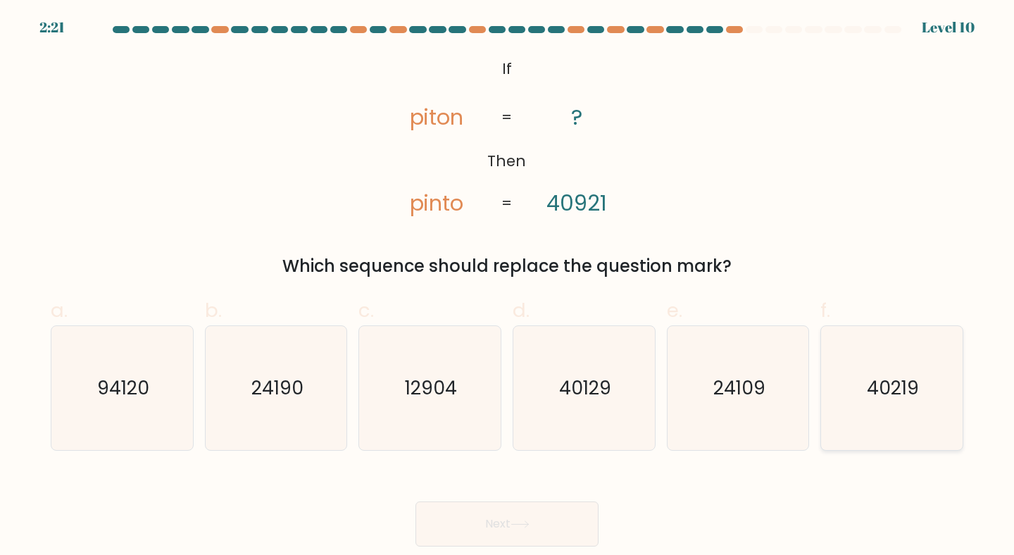
click at [904, 400] on text "40219" at bounding box center [893, 388] width 52 height 26
click at [508, 287] on input "f. 40219" at bounding box center [507, 282] width 1 height 9
radio input "true"
click at [547, 539] on button "Next" at bounding box center [507, 524] width 183 height 45
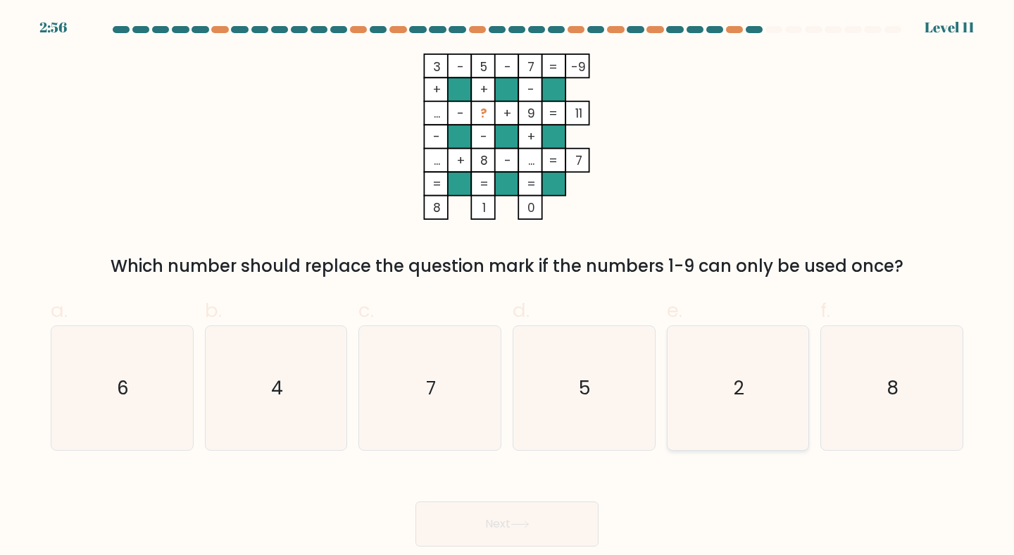
click at [700, 428] on icon "2" at bounding box center [738, 388] width 125 height 125
click at [508, 287] on input "e. 2" at bounding box center [507, 282] width 1 height 9
radio input "true"
click at [509, 535] on button "Next" at bounding box center [507, 524] width 183 height 45
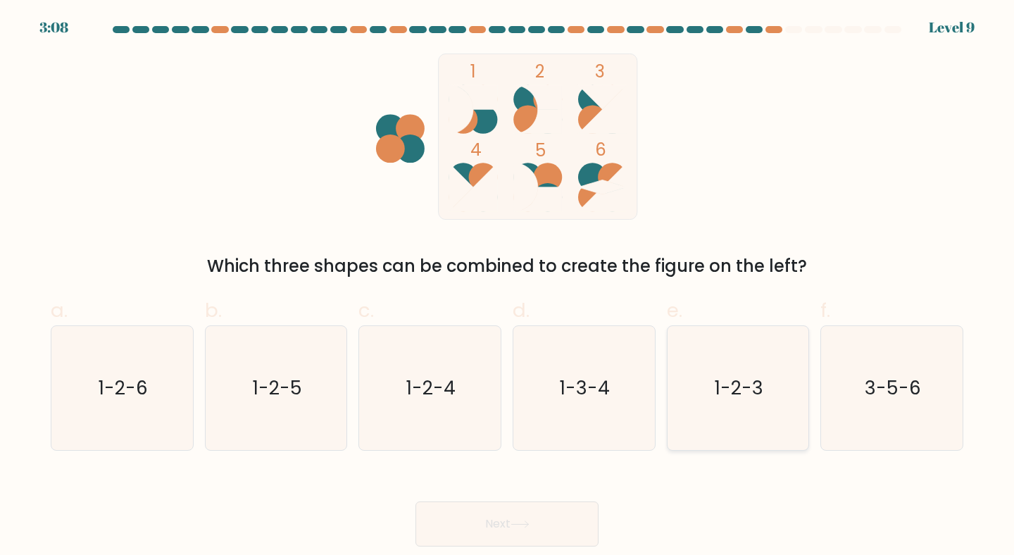
click at [723, 392] on text "1-2-3" at bounding box center [739, 388] width 49 height 26
click at [508, 287] on input "e. 1-2-3" at bounding box center [507, 282] width 1 height 9
radio input "true"
click at [308, 378] on icon "1-2-5" at bounding box center [276, 388] width 125 height 125
click at [507, 287] on input "b. 1-2-5" at bounding box center [507, 282] width 1 height 9
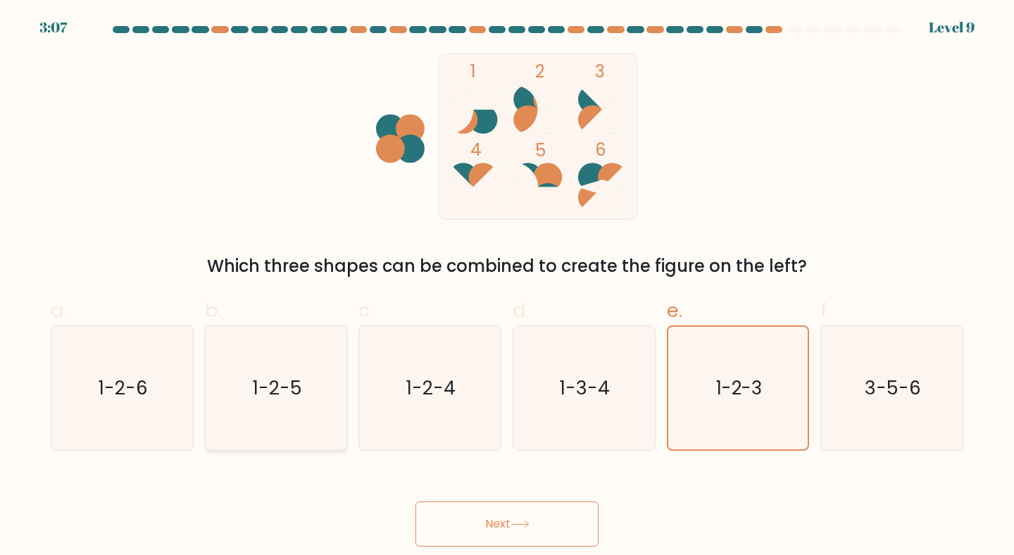
radio input "true"
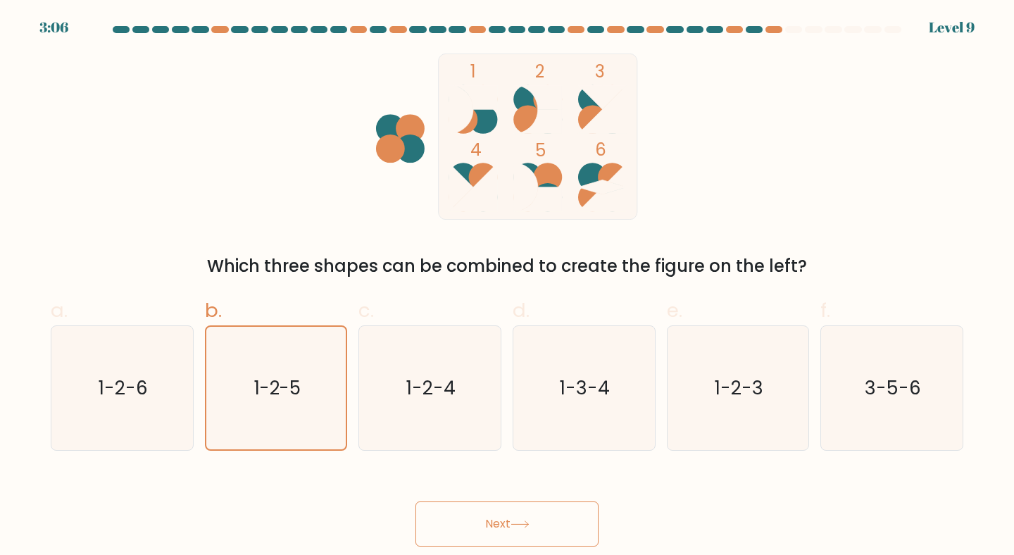
click at [494, 525] on button "Next" at bounding box center [507, 524] width 183 height 45
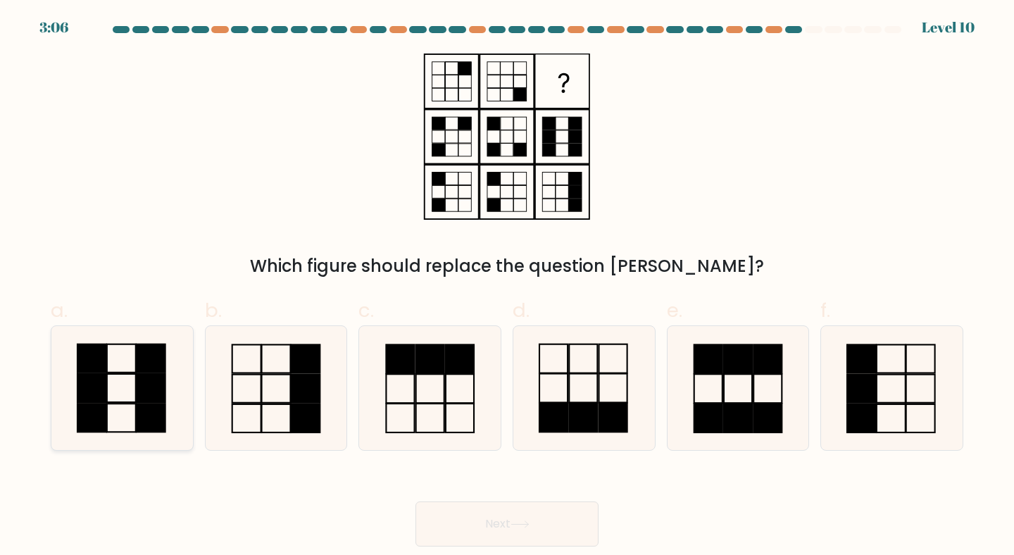
click at [132, 378] on icon at bounding box center [122, 388] width 125 height 125
click at [507, 287] on input "a." at bounding box center [507, 282] width 1 height 9
radio input "true"
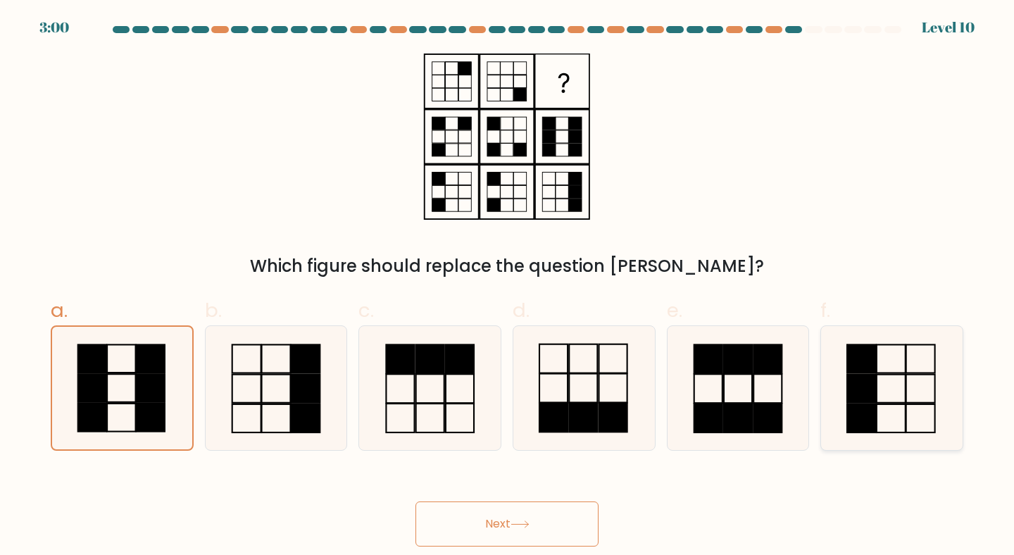
click at [873, 380] on rect at bounding box center [861, 389] width 29 height 28
click at [508, 287] on input "f." at bounding box center [507, 282] width 1 height 9
radio input "true"
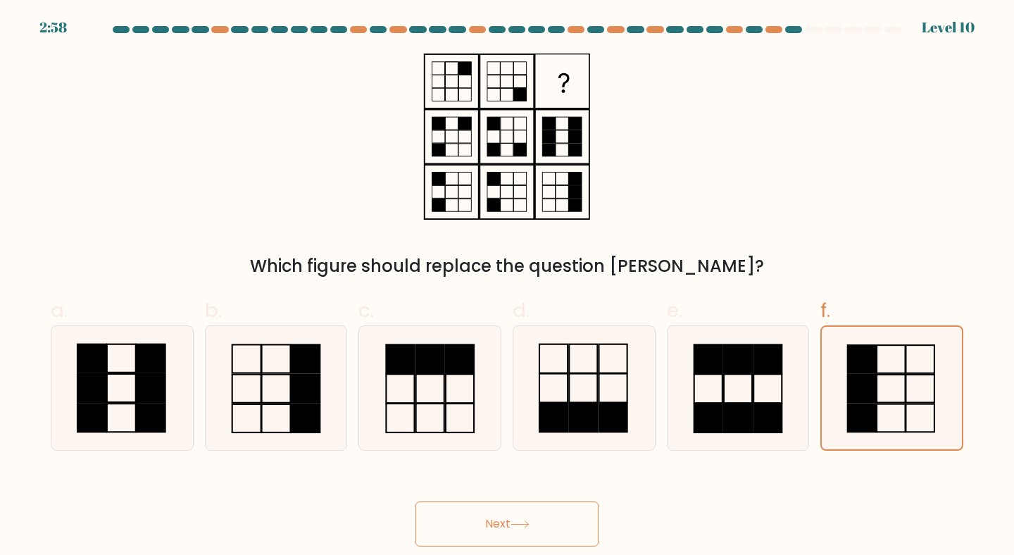
click at [516, 518] on button "Next" at bounding box center [507, 524] width 183 height 45
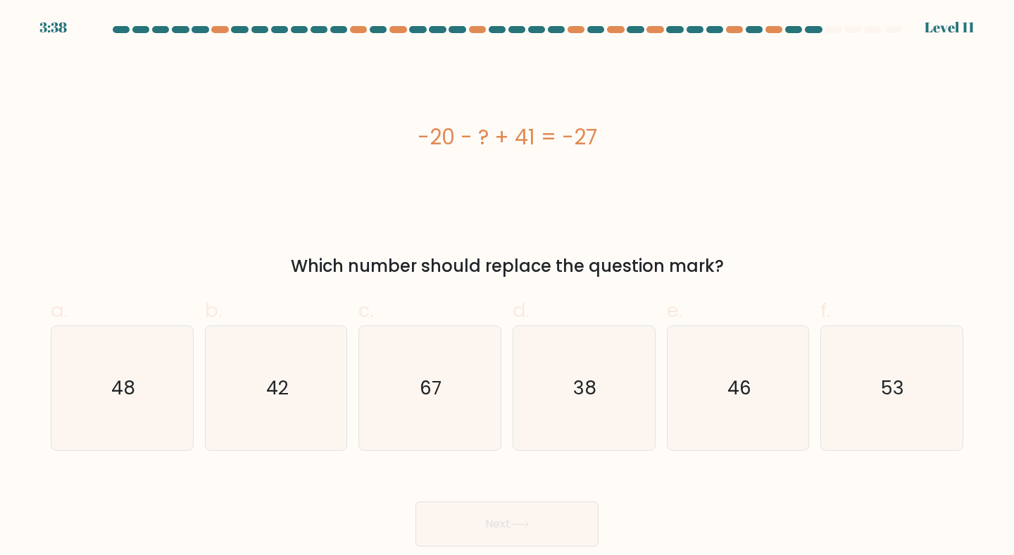
drag, startPoint x: 633, startPoint y: 142, endPoint x: 418, endPoint y: 137, distance: 214.9
click at [418, 137] on div "-20 - ? + 41 = -27" at bounding box center [507, 137] width 913 height 32
click at [123, 359] on icon "48" at bounding box center [122, 388] width 125 height 125
click at [507, 287] on input "a. 48" at bounding box center [507, 282] width 1 height 9
radio input "true"
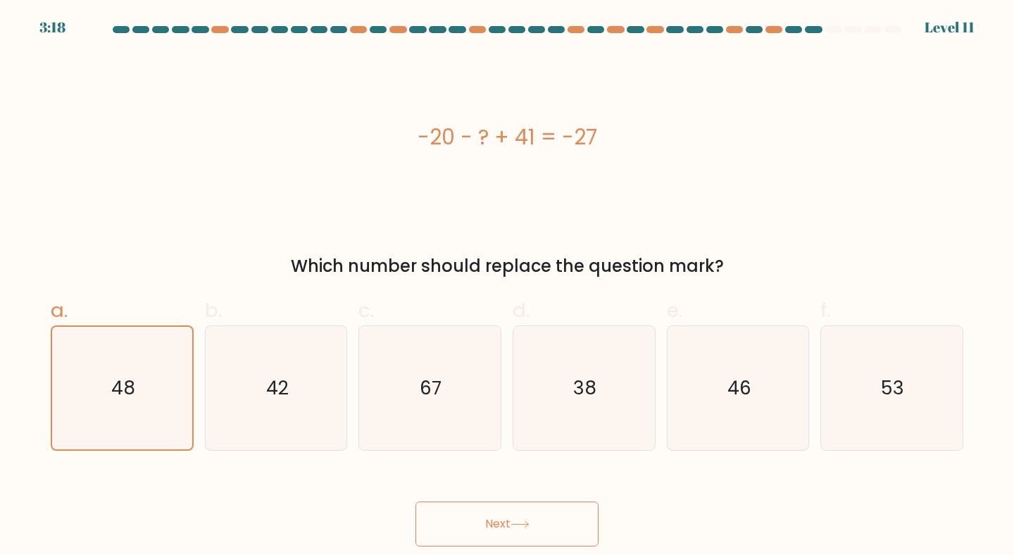
click at [456, 509] on button "Next" at bounding box center [507, 524] width 183 height 45
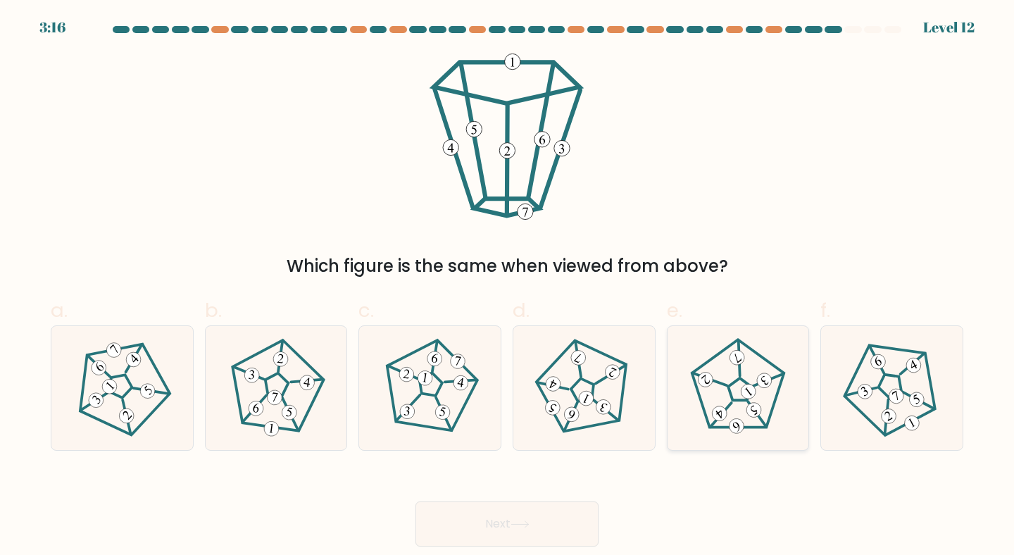
click at [737, 365] on 797 at bounding box center [737, 357] width 20 height 20
click at [508, 287] on input "e." at bounding box center [507, 282] width 1 height 9
radio input "true"
click at [480, 526] on button "Next" at bounding box center [507, 524] width 183 height 45
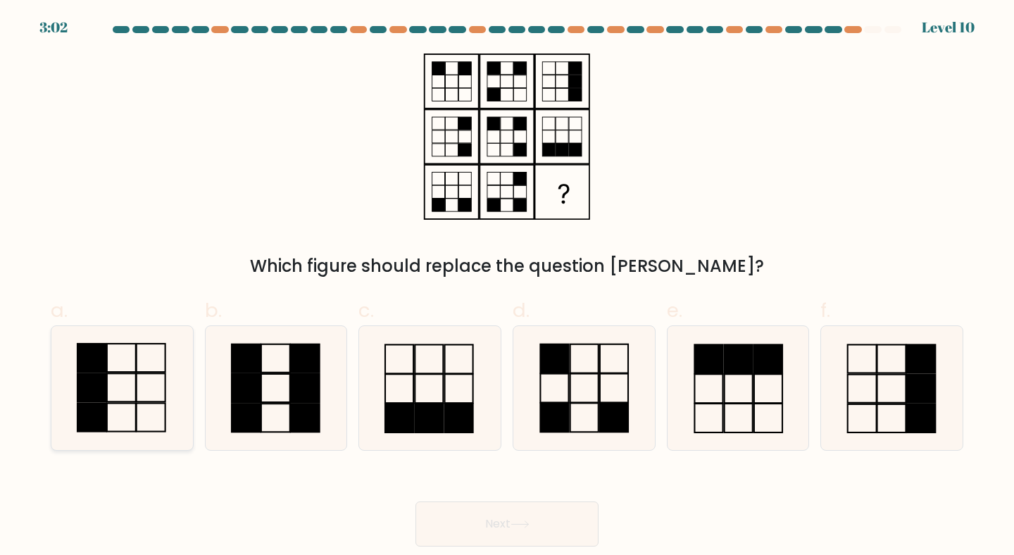
click at [158, 385] on icon at bounding box center [122, 388] width 125 height 125
click at [507, 287] on input "a." at bounding box center [507, 282] width 1 height 9
radio input "true"
click at [471, 509] on button "Next" at bounding box center [507, 524] width 183 height 45
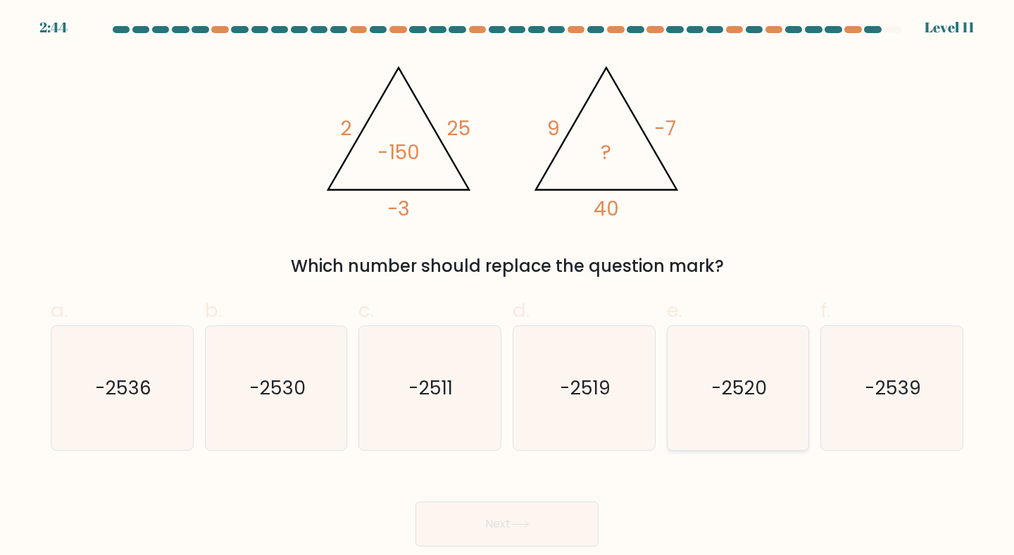
click at [738, 380] on text "-2520" at bounding box center [739, 388] width 56 height 26
click at [508, 287] on input "e. -2520" at bounding box center [507, 282] width 1 height 9
radio input "true"
click at [530, 514] on button "Next" at bounding box center [507, 524] width 183 height 45
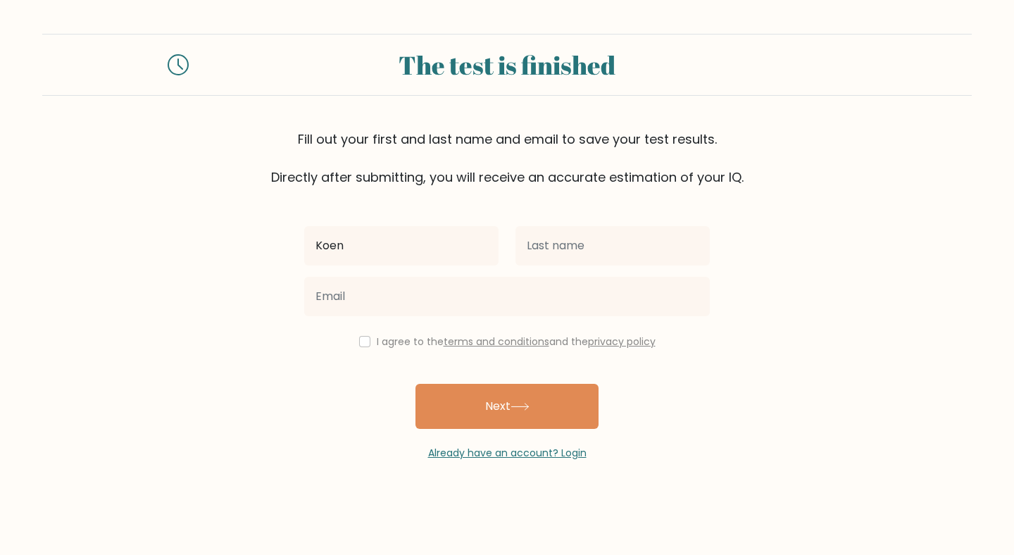
type input "Koen"
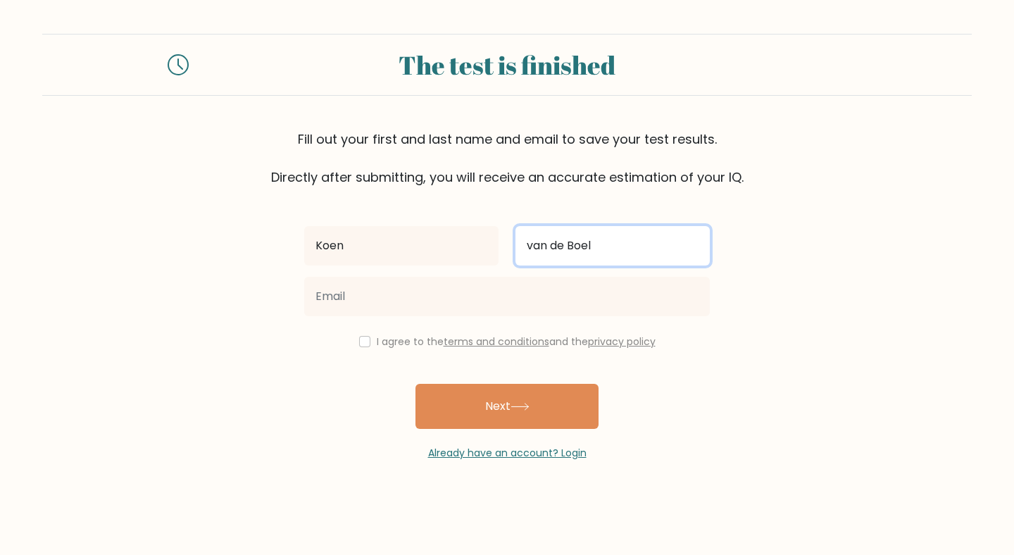
type input "van de Boel"
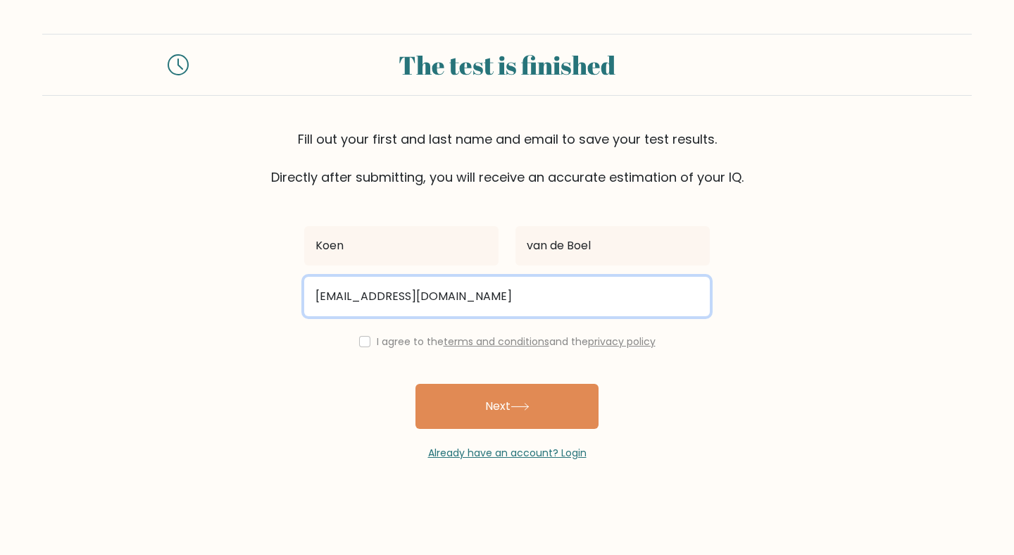
type input "[EMAIL_ADDRESS][DOMAIN_NAME]"
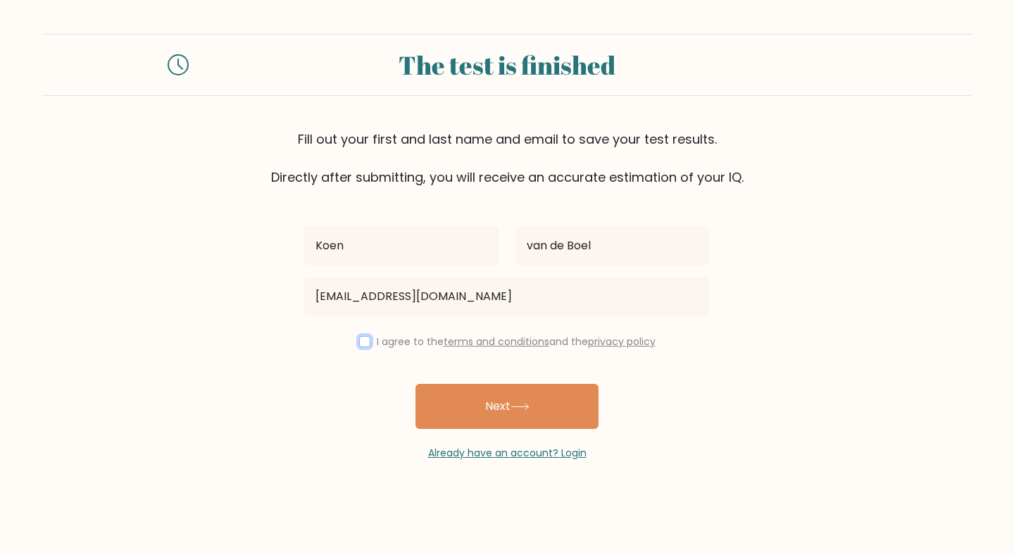
click at [363, 342] on input "checkbox" at bounding box center [364, 341] width 11 height 11
checkbox input "true"
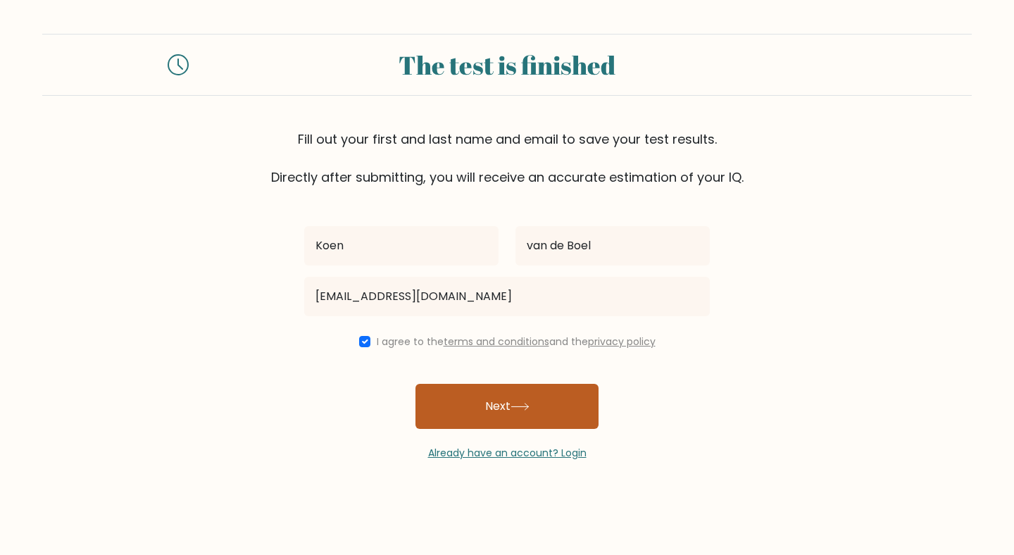
click at [479, 400] on button "Next" at bounding box center [507, 406] width 183 height 45
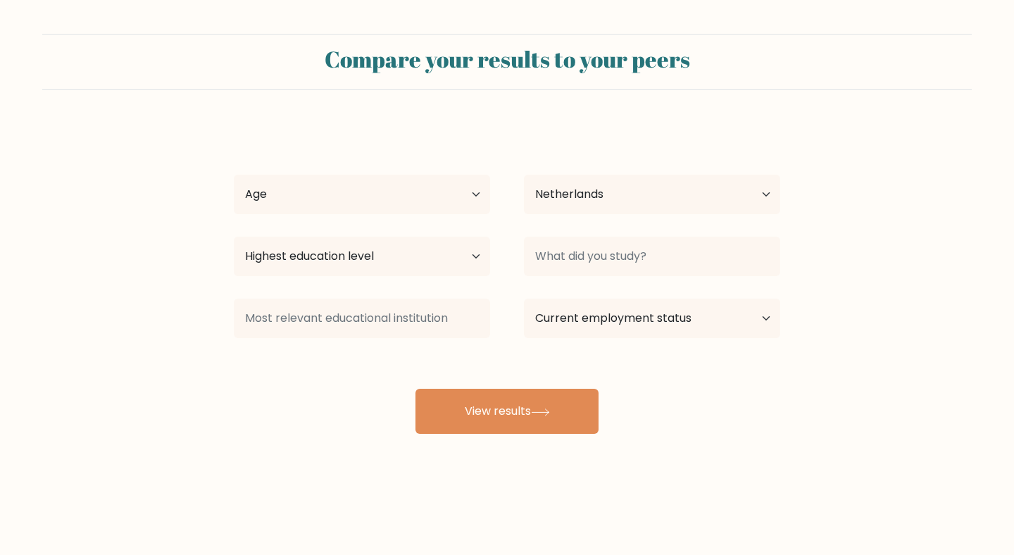
select select "NL"
click at [411, 193] on select "Age Under 18 years old 18-24 years old 25-34 years old 35-44 years old 45-54 ye…" at bounding box center [362, 194] width 256 height 39
select select "25_34"
click at [234, 175] on select "Age Under 18 years old 18-24 years old 25-34 years old 35-44 years old 45-54 ye…" at bounding box center [362, 194] width 256 height 39
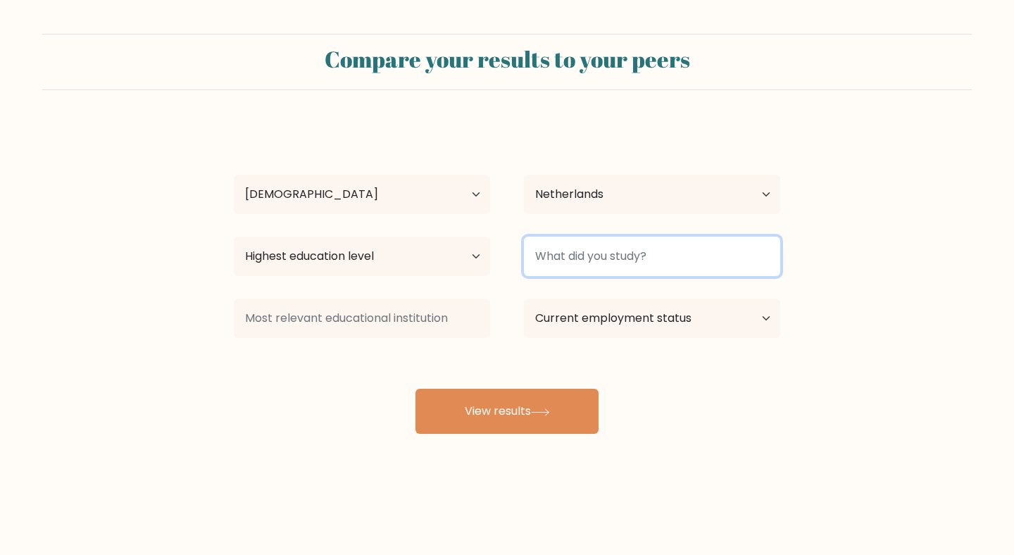
click at [560, 255] on input at bounding box center [652, 256] width 256 height 39
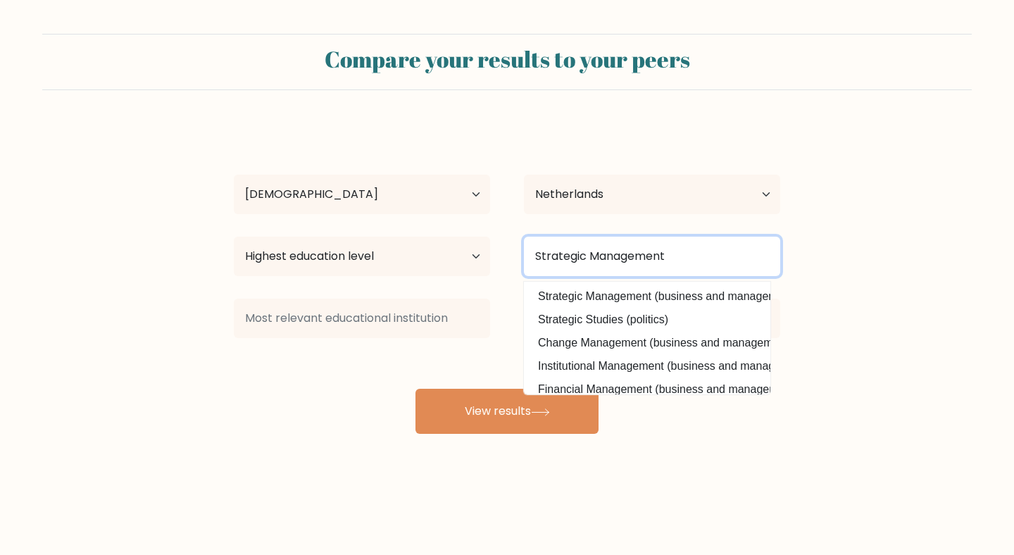
type input "Strategic Management"
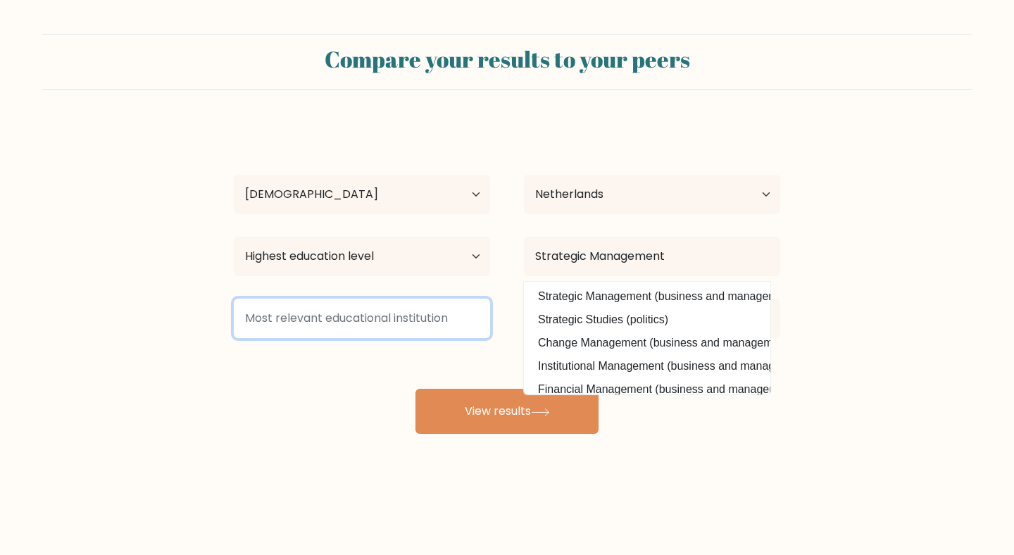
click at [348, 311] on input at bounding box center [362, 318] width 256 height 39
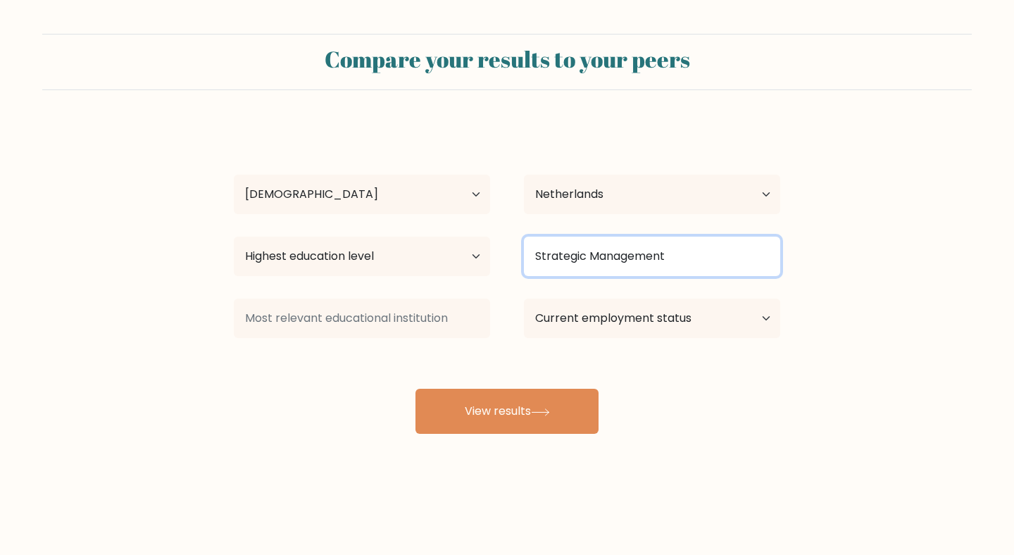
click at [611, 268] on input "Strategic Management" at bounding box center [652, 256] width 256 height 39
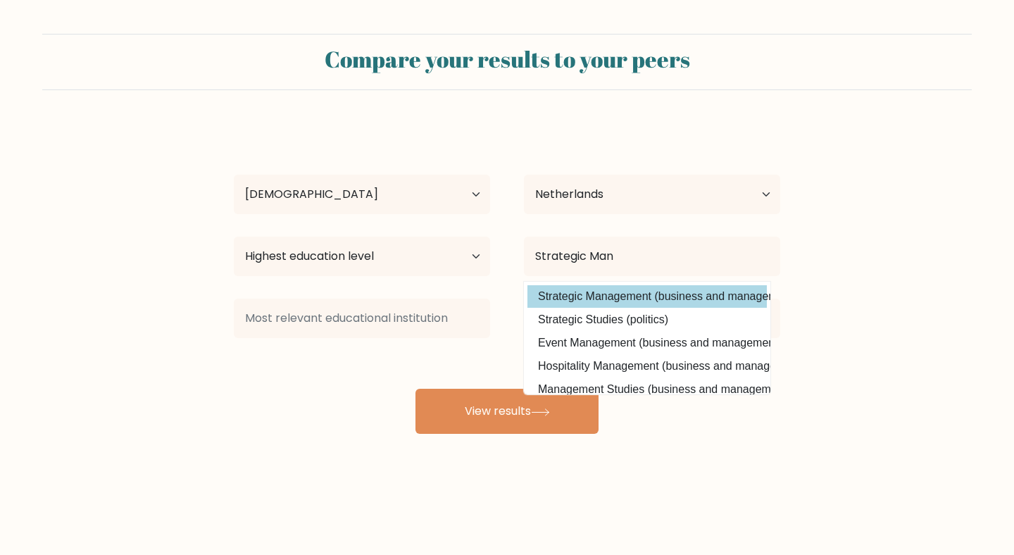
click at [618, 294] on option "Strategic Management (business and management)" at bounding box center [647, 296] width 239 height 23
type input "Strategic Management"
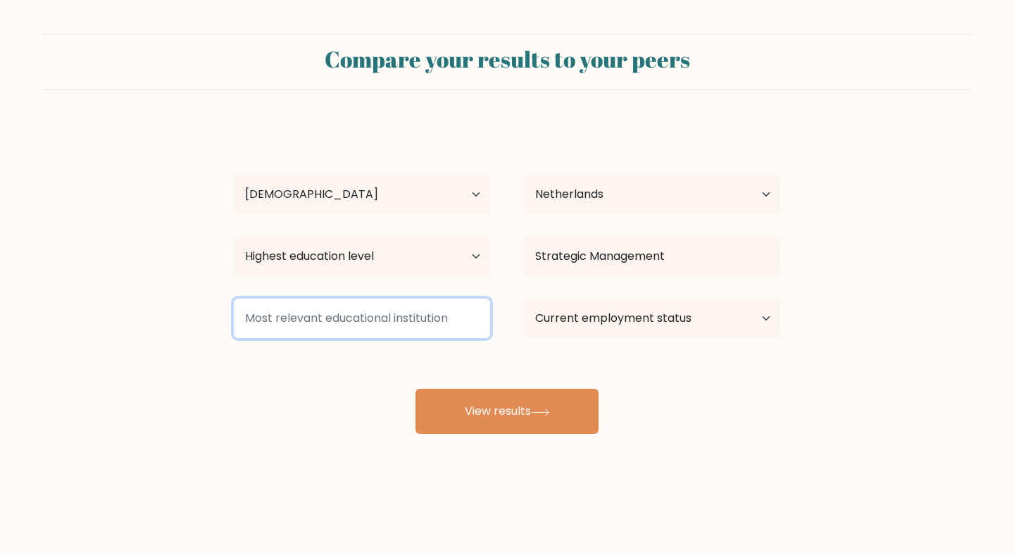
click at [426, 317] on input at bounding box center [362, 318] width 256 height 39
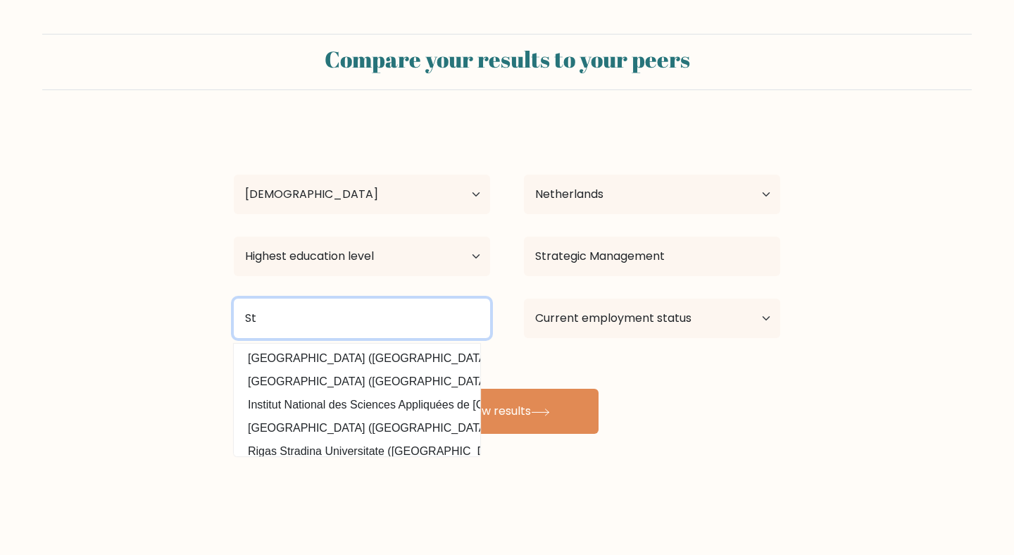
type input "S"
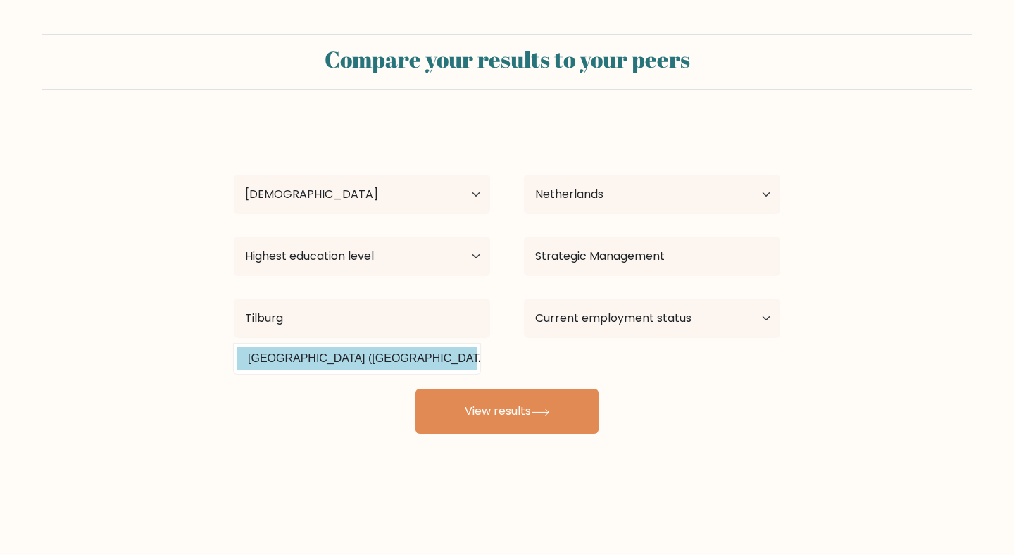
click at [395, 359] on option "Tilburg University (Netherlands)" at bounding box center [356, 358] width 239 height 23
type input "Tilburg University"
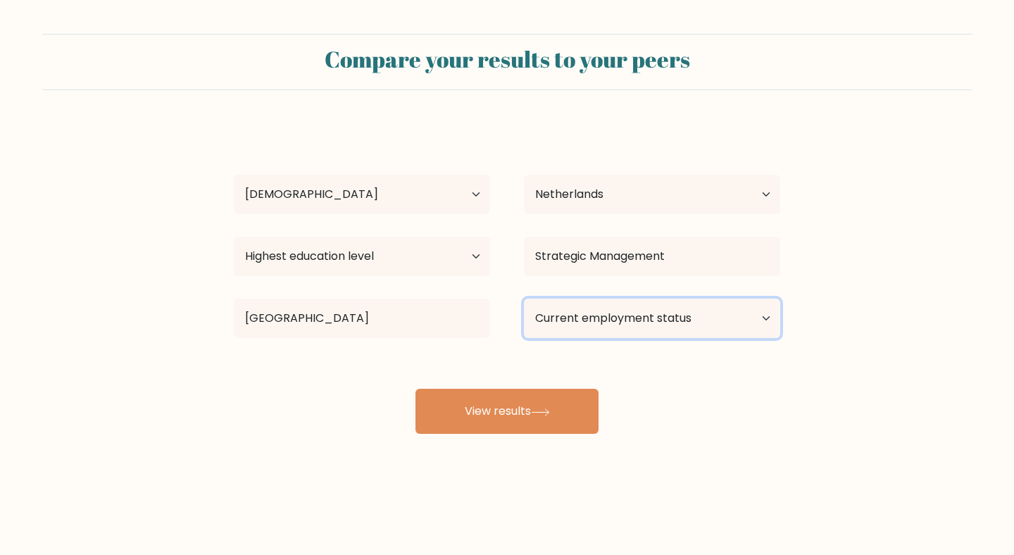
click at [583, 314] on select "Current employment status Employed Student Retired Other / prefer not to answer" at bounding box center [652, 318] width 256 height 39
select select "other"
click at [524, 299] on select "Current employment status Employed Student Retired Other / prefer not to answer" at bounding box center [652, 318] width 256 height 39
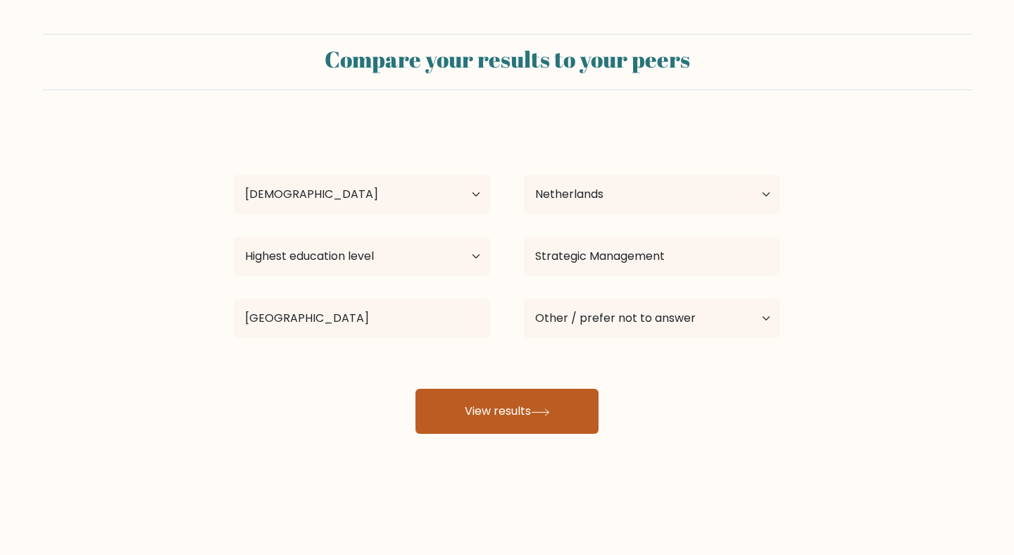
click at [494, 415] on button "View results" at bounding box center [507, 411] width 183 height 45
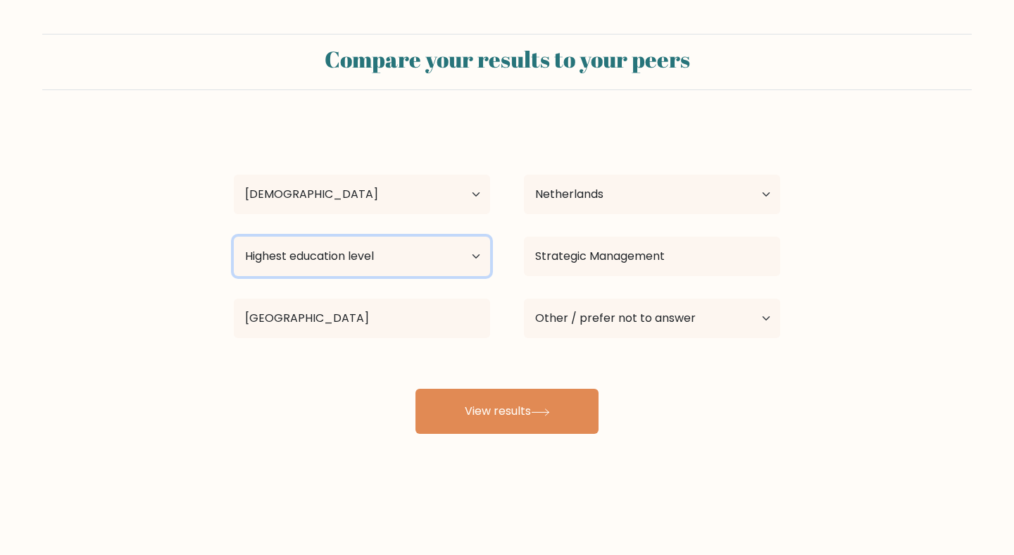
click at [332, 241] on select "Highest education level No schooling Primary Lower Secondary Upper Secondary Oc…" at bounding box center [362, 256] width 256 height 39
select select "masters_degree"
click at [234, 237] on select "Highest education level No schooling Primary Lower Secondary Upper Secondary Oc…" at bounding box center [362, 256] width 256 height 39
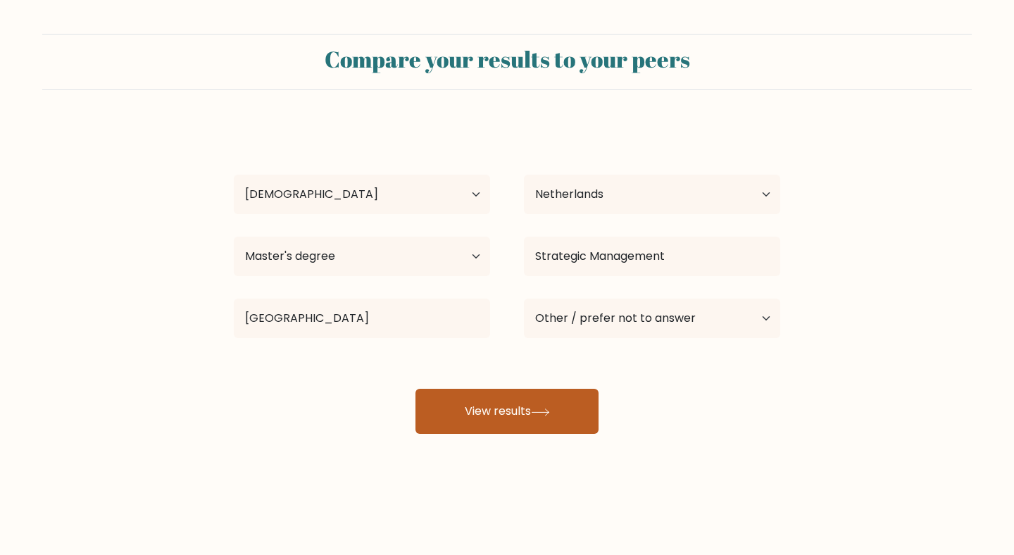
click at [488, 402] on button "View results" at bounding box center [507, 411] width 183 height 45
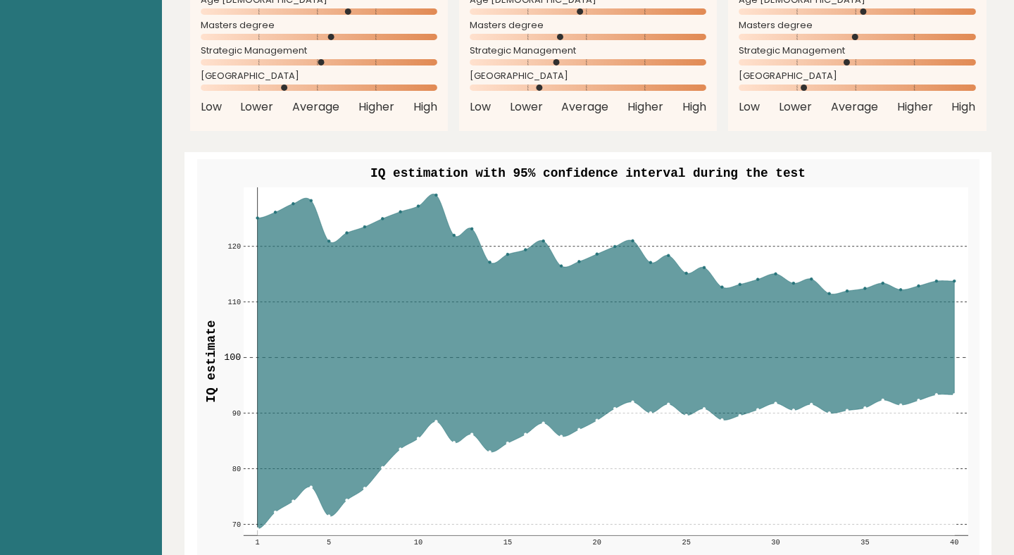
scroll to position [1570, 0]
